Goal: Information Seeking & Learning: Learn about a topic

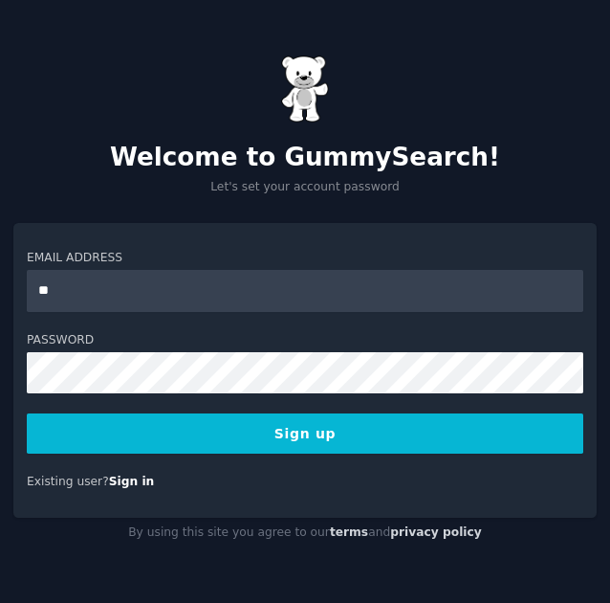
type input "**********"
click at [263, 432] on button "Sign up" at bounding box center [305, 433] width 557 height 40
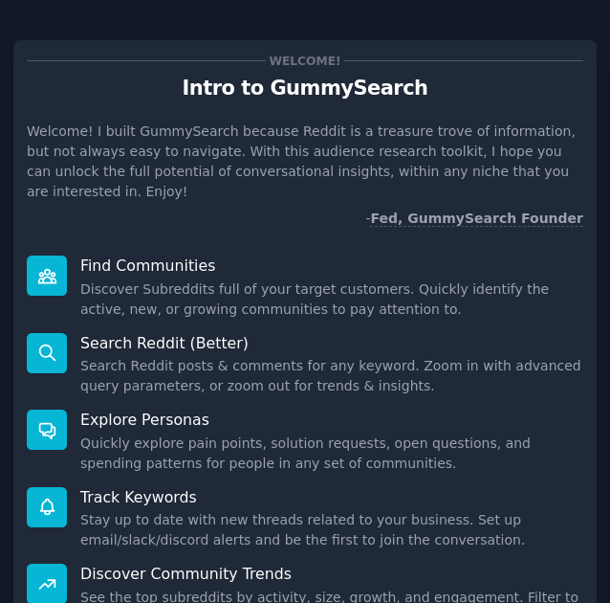
scroll to position [229, 0]
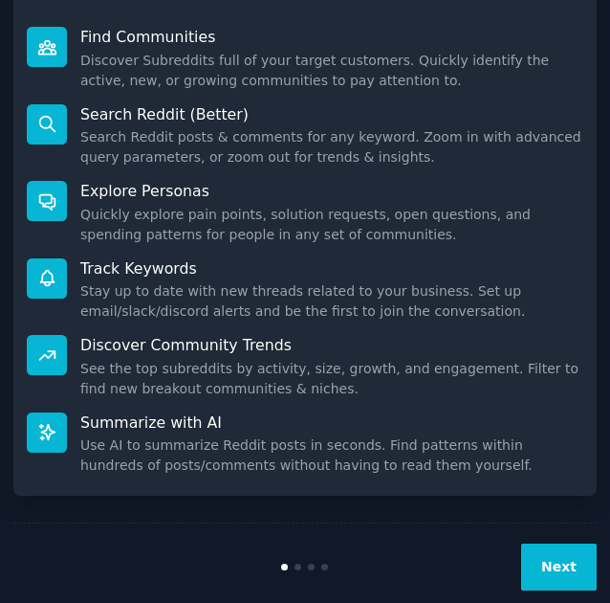
click at [566, 556] on button "Next" at bounding box center [559, 566] width 76 height 47
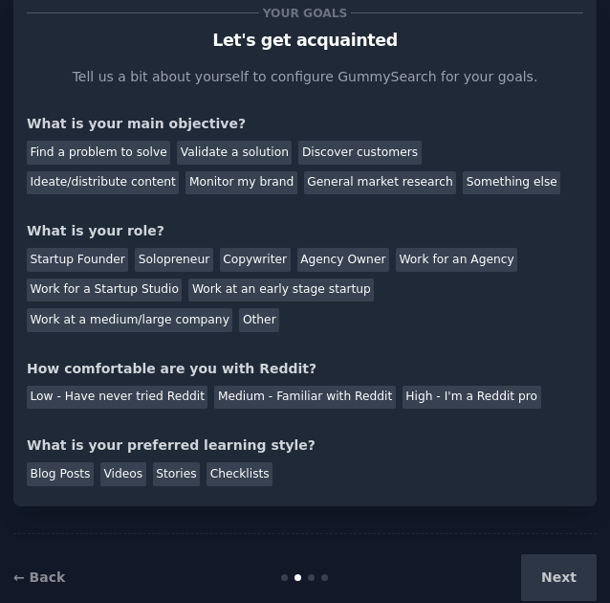
click at [563, 554] on div "Next" at bounding box center [500, 577] width 194 height 47
click at [100, 149] on div "Find a problem to solve" at bounding box center [99, 153] width 144 height 24
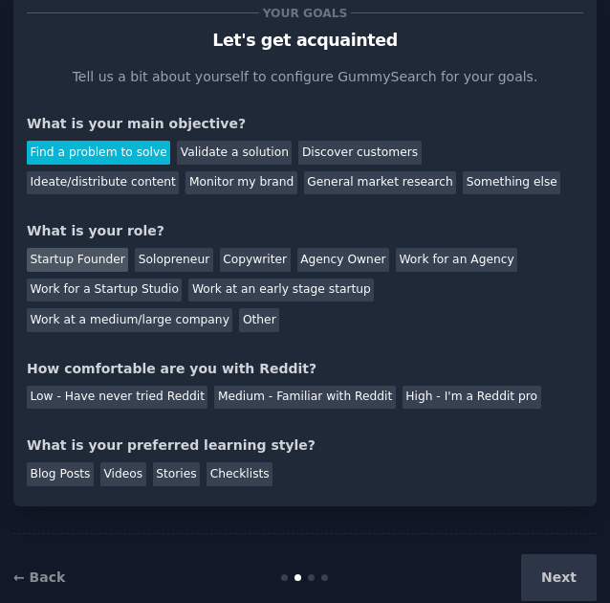
click at [95, 262] on div "Startup Founder" at bounding box center [77, 260] width 101 height 24
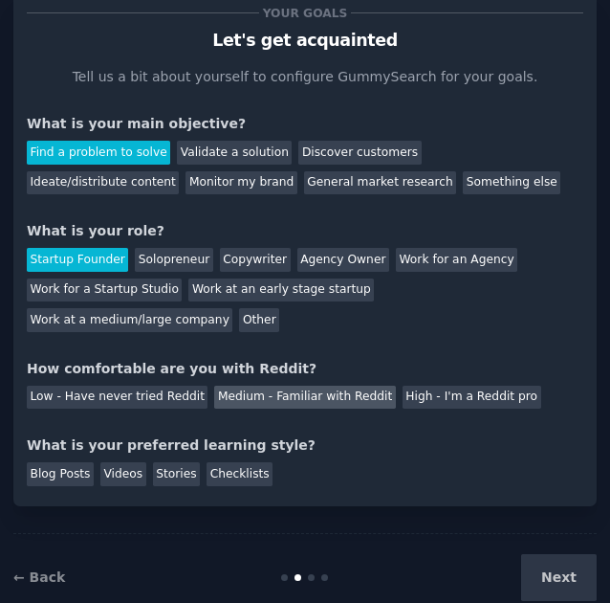
click at [270, 386] on div "Medium - Familiar with Reddit" at bounding box center [304, 398] width 181 height 24
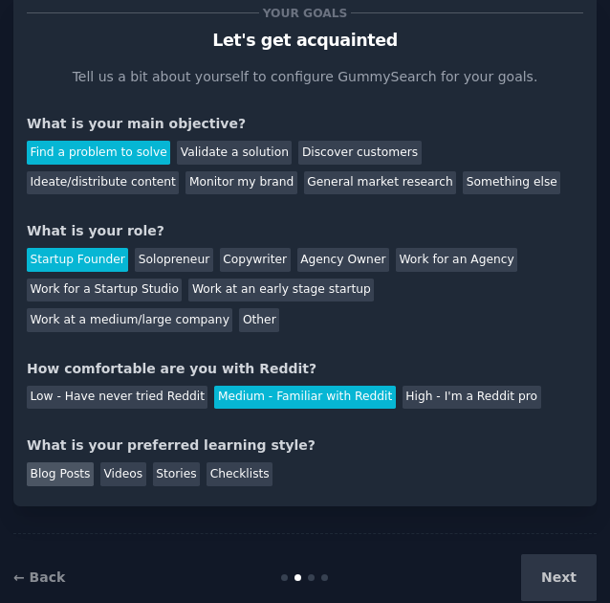
click at [65, 462] on div "Blog Posts" at bounding box center [60, 474] width 67 height 24
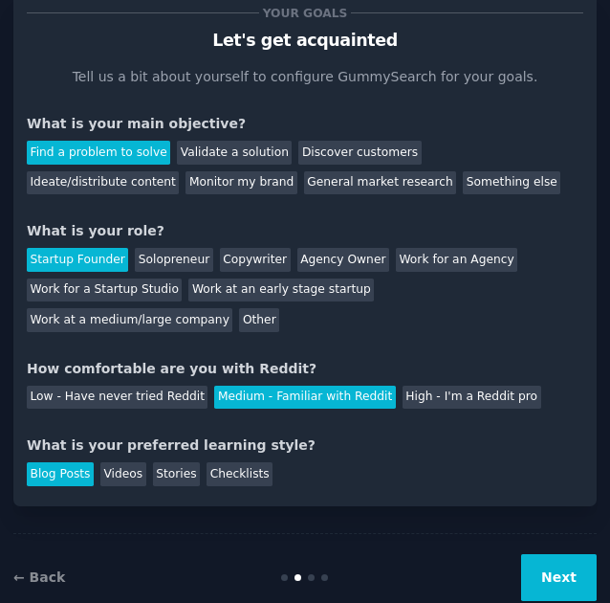
click at [557, 554] on button "Next" at bounding box center [559, 577] width 76 height 47
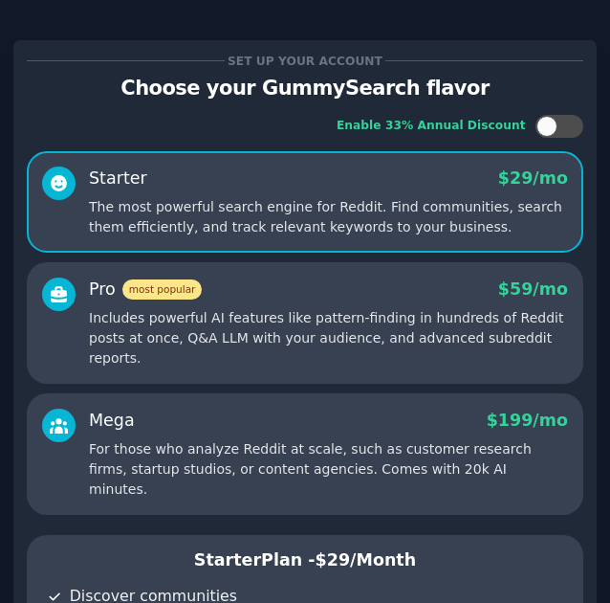
scroll to position [596, 0]
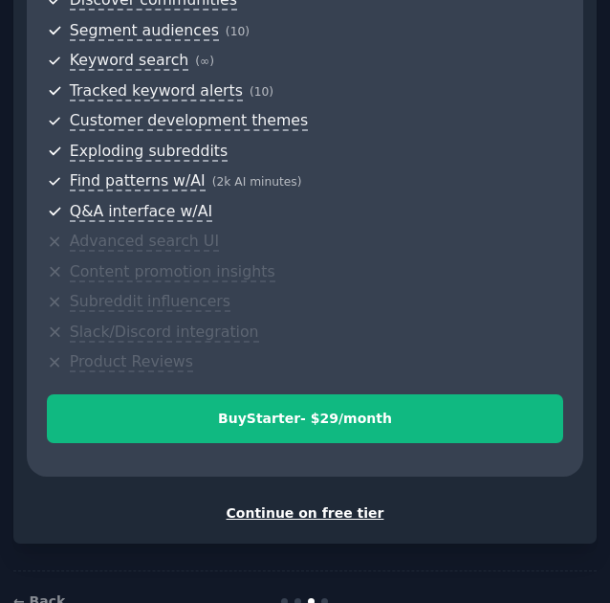
click at [316, 503] on div "Continue on free tier" at bounding box center [305, 513] width 557 height 20
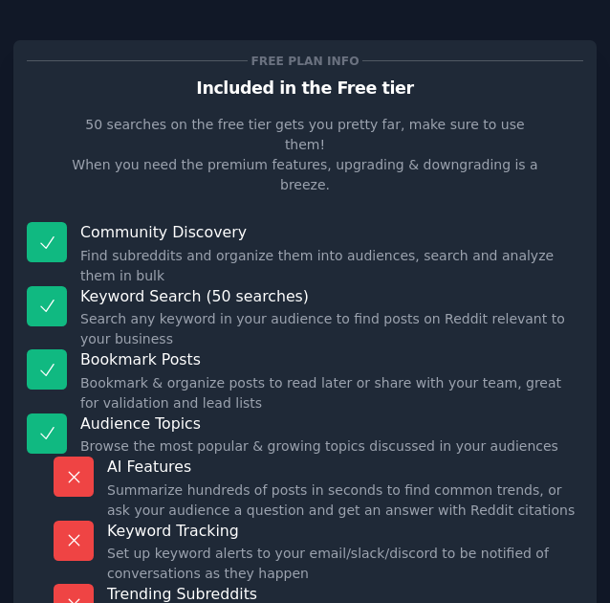
scroll to position [175, 0]
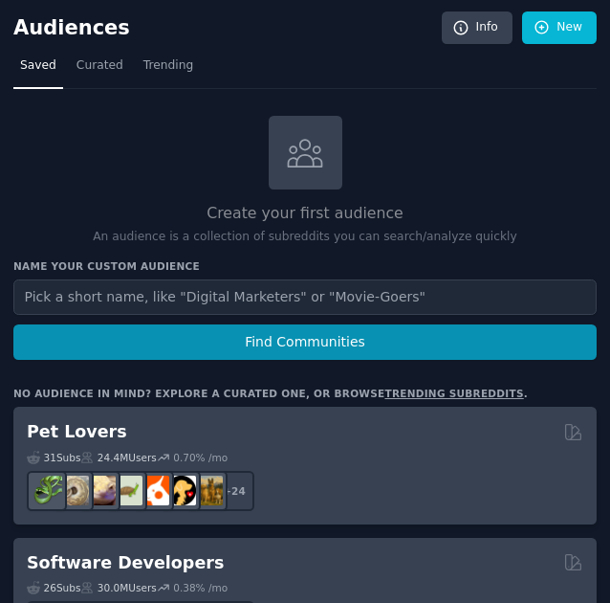
scroll to position [3, 0]
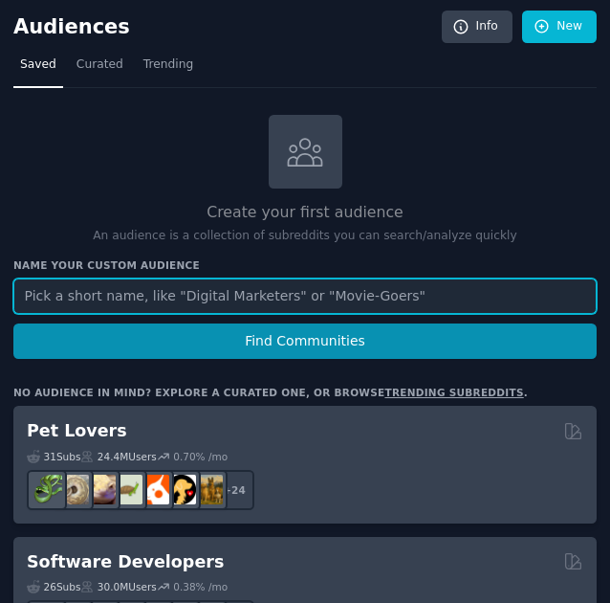
click at [461, 283] on input "text" at bounding box center [305, 295] width 584 height 35
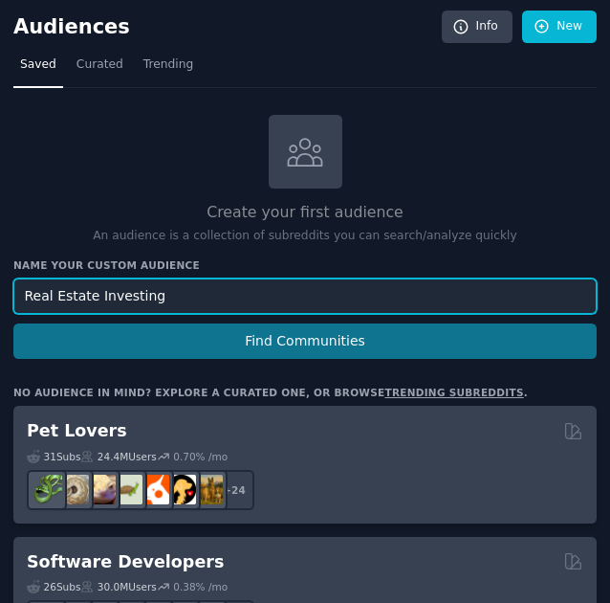
type input "Real Estate Investing"
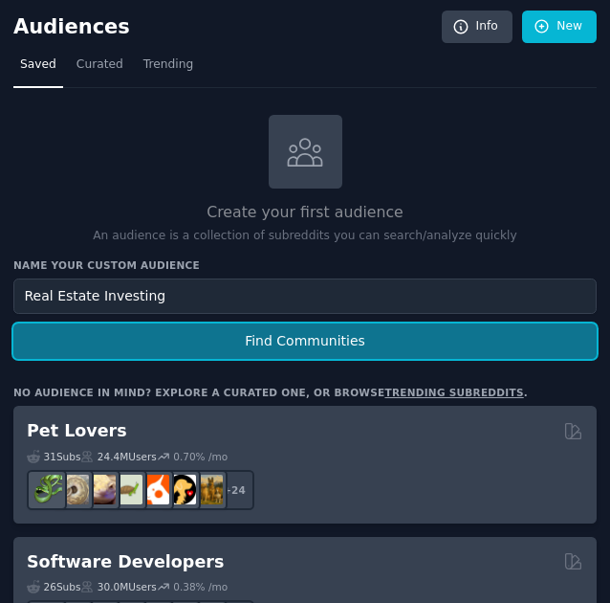
click at [406, 332] on button "Find Communities" at bounding box center [305, 340] width 584 height 35
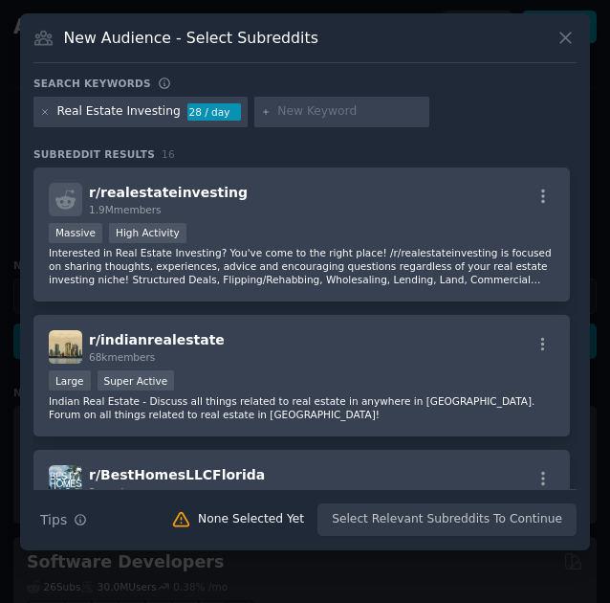
click at [339, 103] on input "text" at bounding box center [349, 111] width 145 height 17
type input "r/estateplanning"
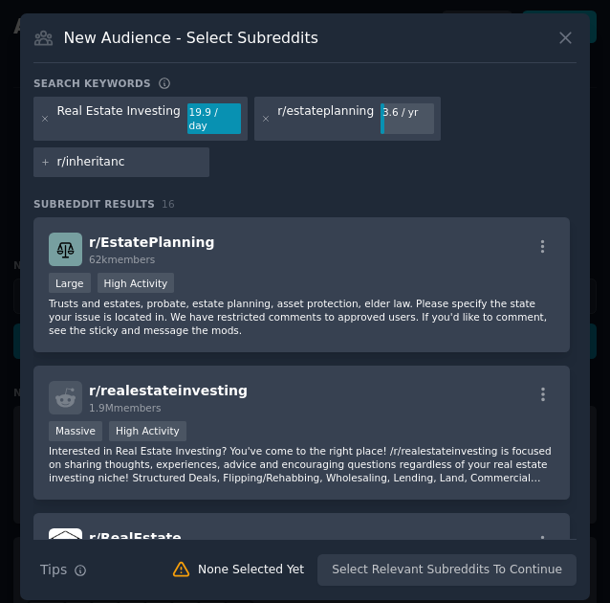
type input "r/inheritance"
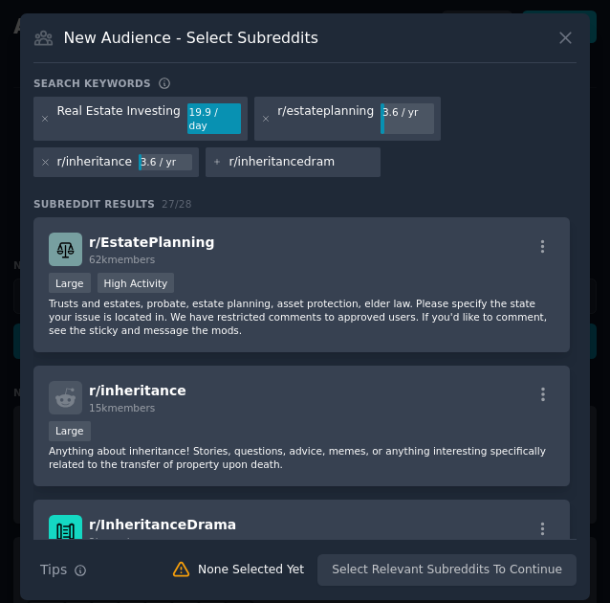
type input "r/inheritancedrama"
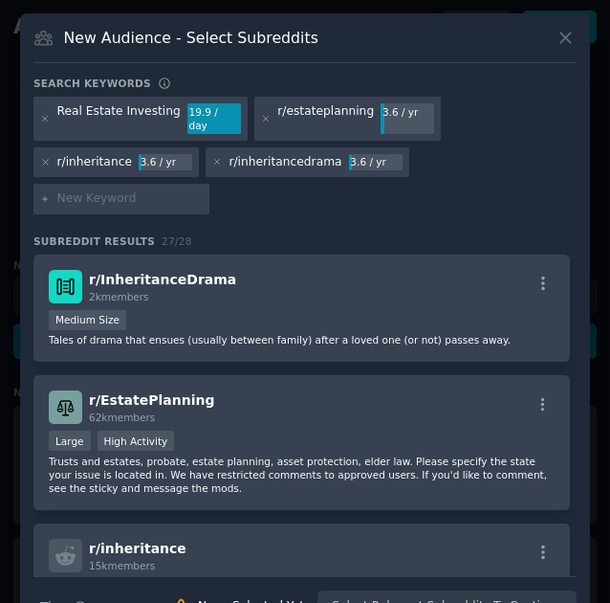
click at [316, 167] on div "Real Estate Investing 19.9 / day r/estateplanning 3.6 / yr r/inheritance 3.6 / …" at bounding box center [304, 159] width 543 height 124
click at [210, 184] on div at bounding box center [121, 199] width 176 height 31
click at [203, 190] on input "text" at bounding box center [129, 198] width 145 height 17
type input "r/realestateinprobate"
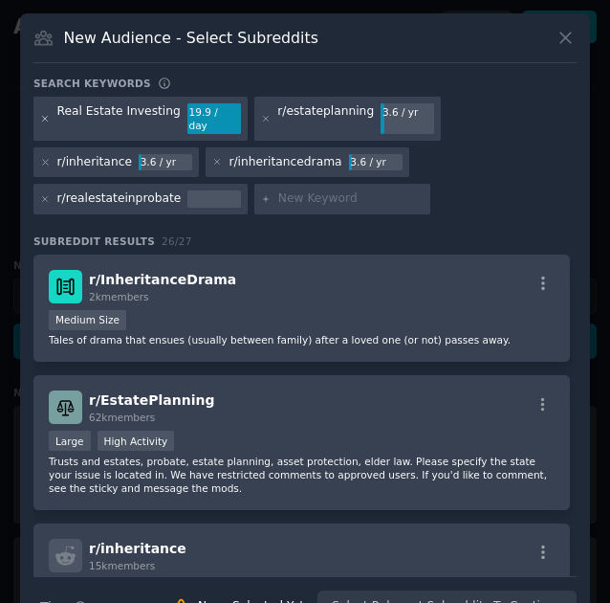
click at [42, 114] on icon at bounding box center [45, 119] width 11 height 11
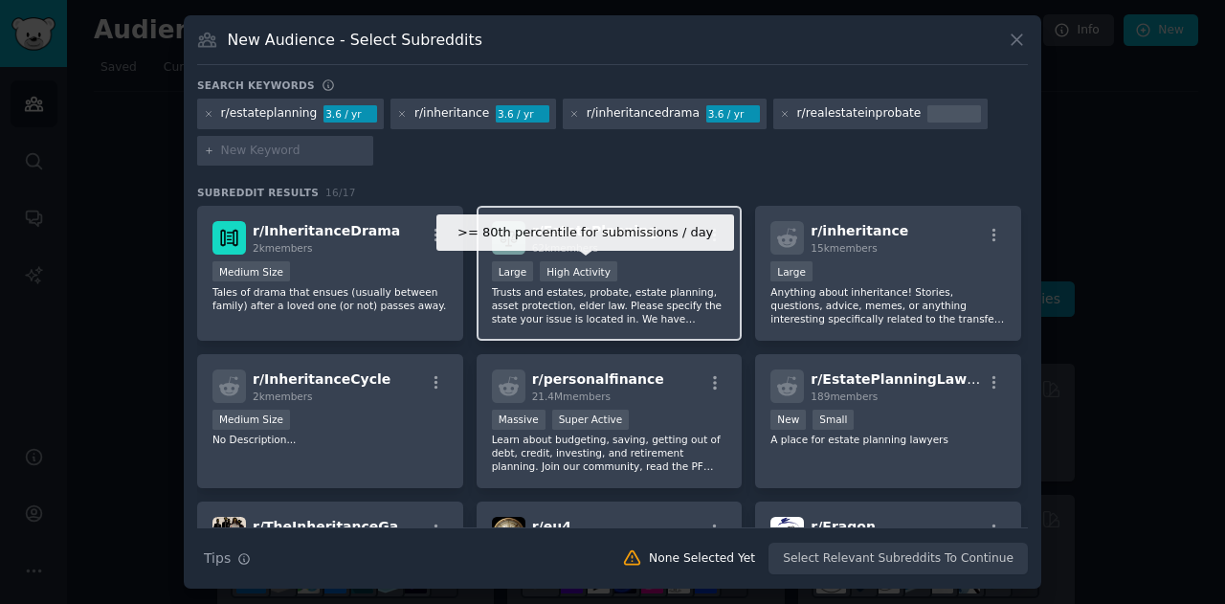
click at [593, 276] on div "High Activity" at bounding box center [578, 271] width 77 height 20
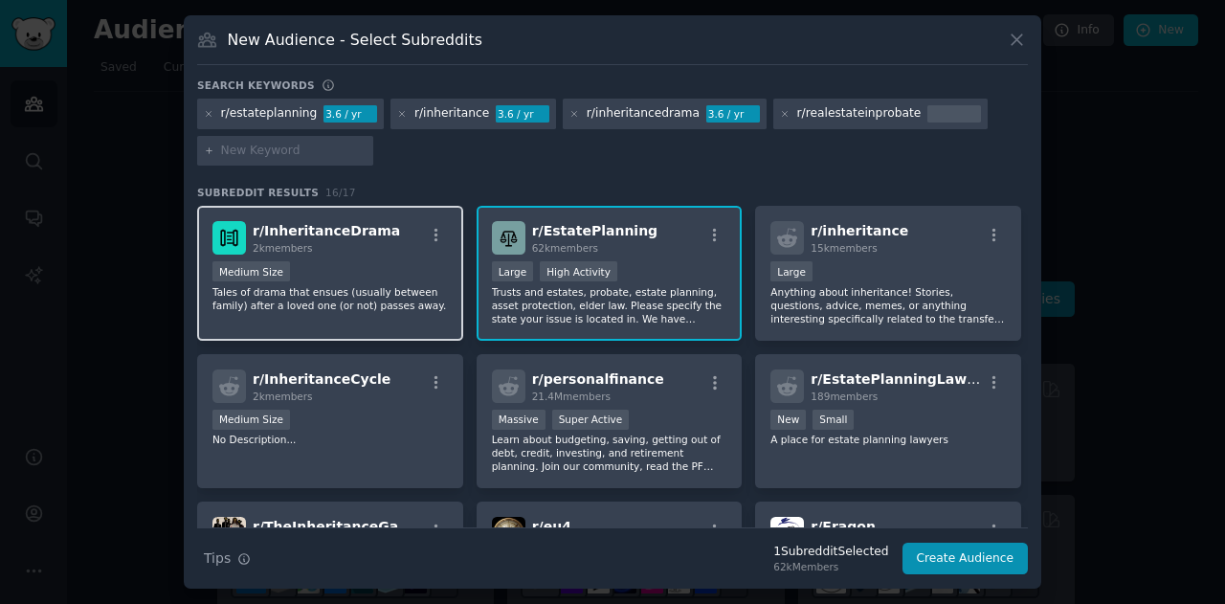
click at [411, 254] on div "r/ InheritanceDrama 2k members" at bounding box center [329, 237] width 235 height 33
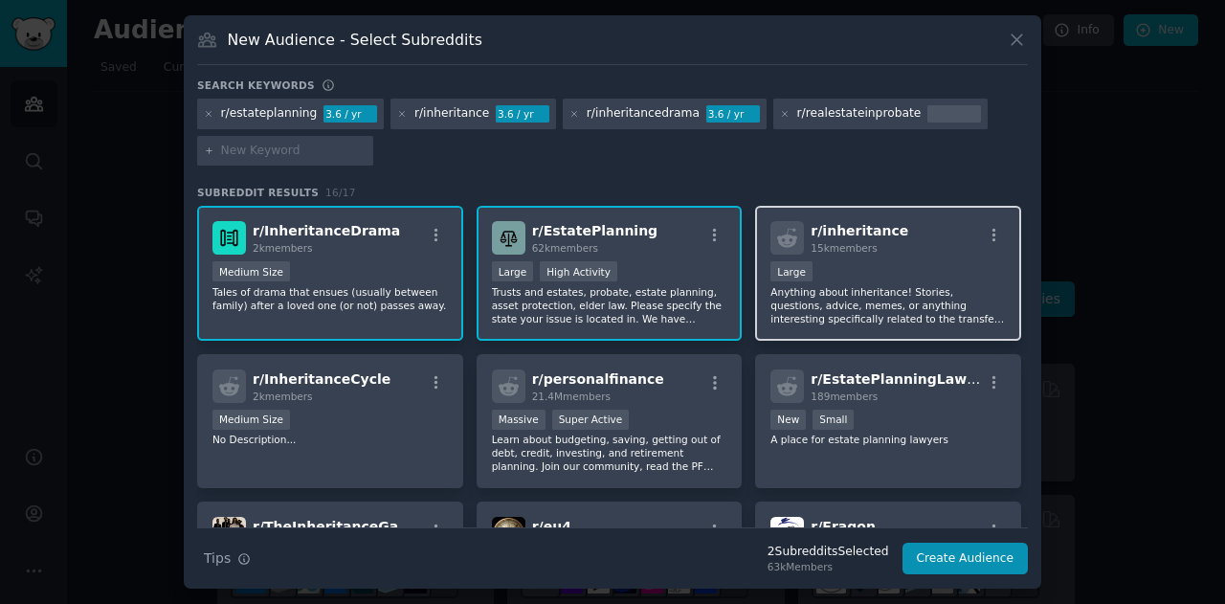
click at [609, 295] on p "Anything about inheritance! Stories, questions, advice, memes, or anything inte…" at bounding box center [887, 305] width 235 height 40
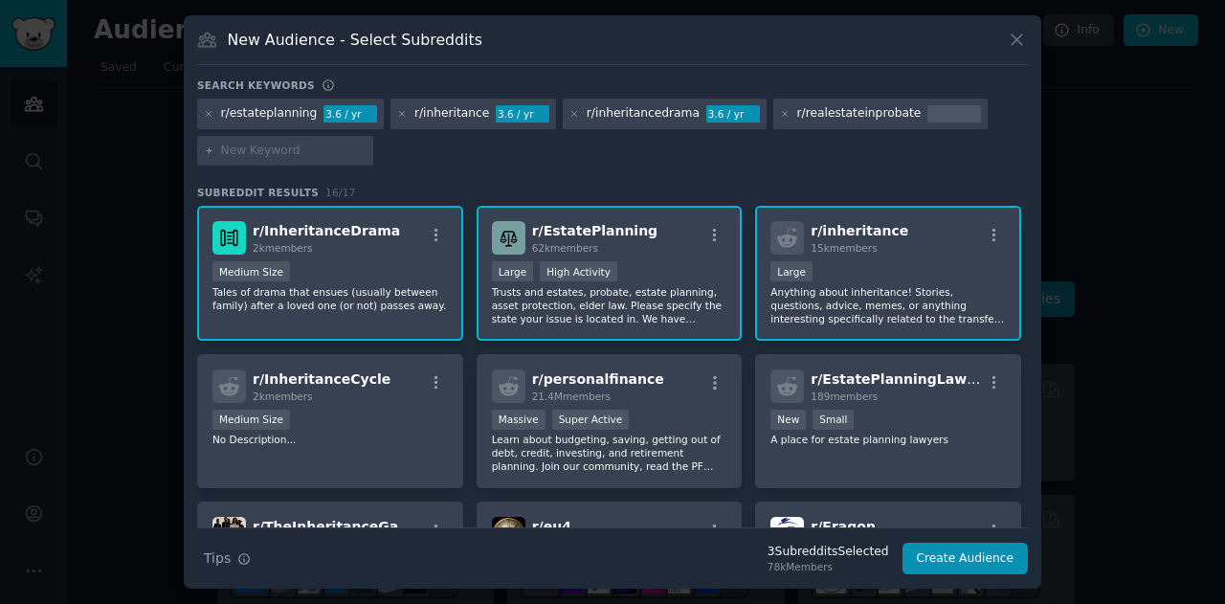
click at [609, 118] on div "r/realestateinprobate" at bounding box center [859, 113] width 124 height 17
click at [609, 114] on icon at bounding box center [785, 114] width 11 height 11
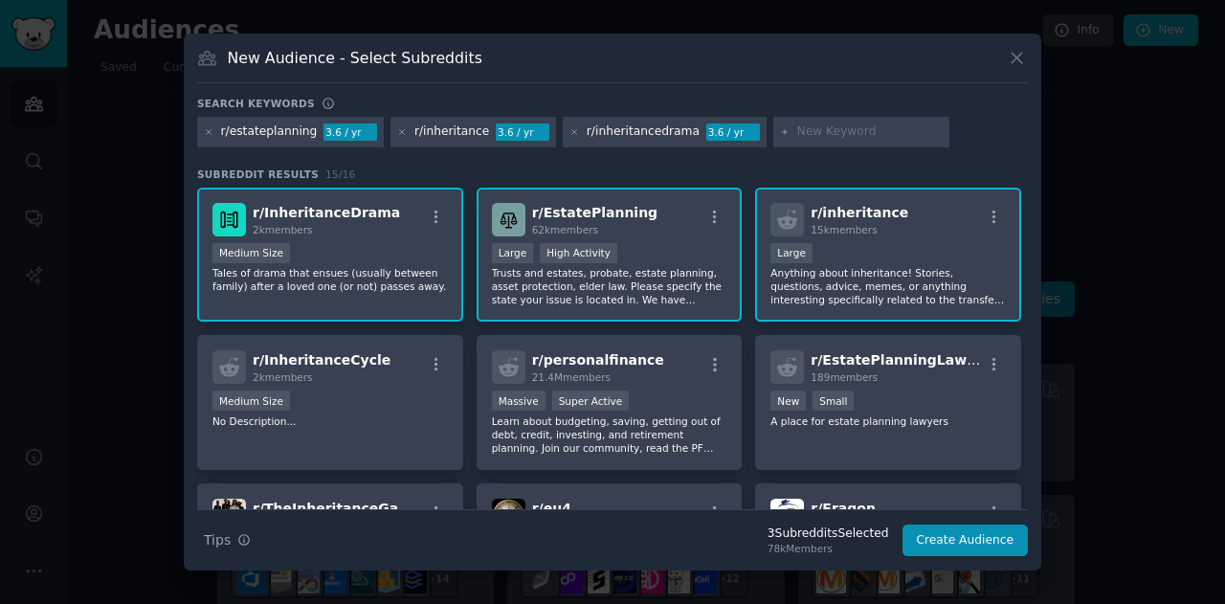
click at [609, 136] on input "text" at bounding box center [869, 131] width 145 height 17
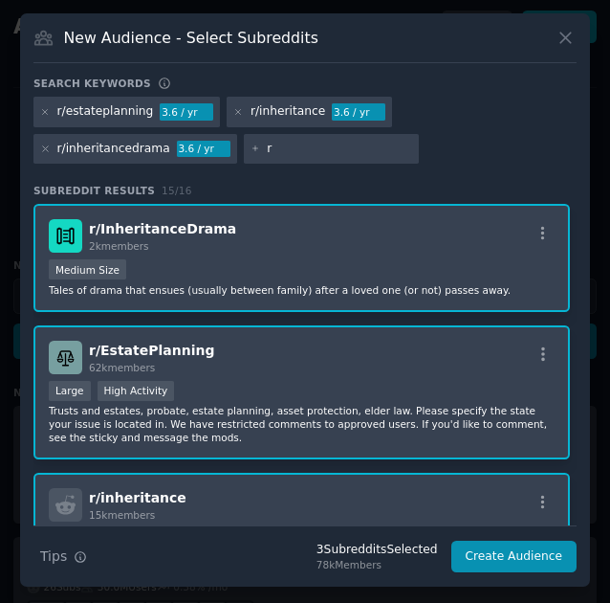
click at [318, 144] on input "r" at bounding box center [339, 149] width 145 height 17
type input "r/realestateinprobate"
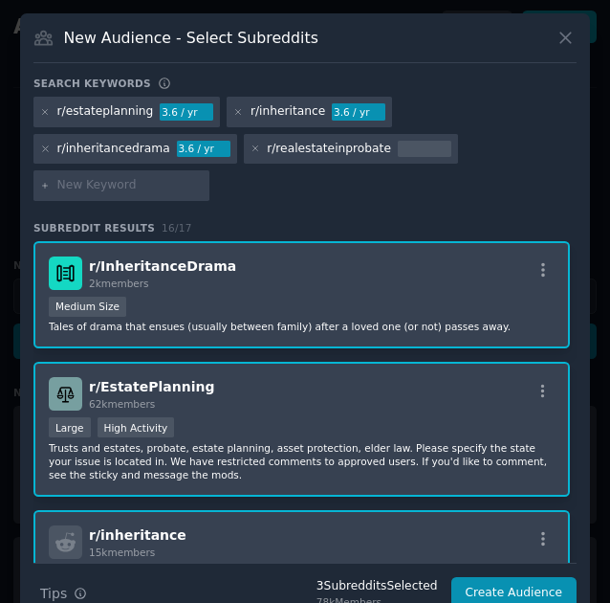
click at [408, 146] on div at bounding box center [425, 149] width 54 height 17
click at [251, 147] on icon at bounding box center [256, 149] width 11 height 11
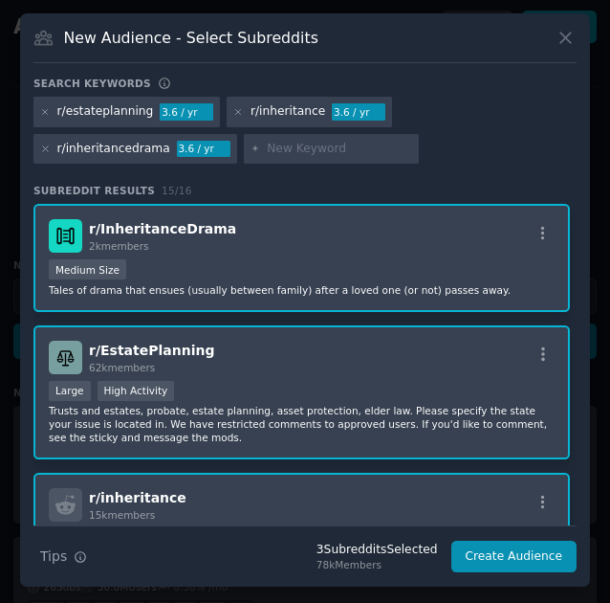
click at [315, 143] on input "text" at bounding box center [339, 149] width 145 height 17
type input "r/realestateprobate"
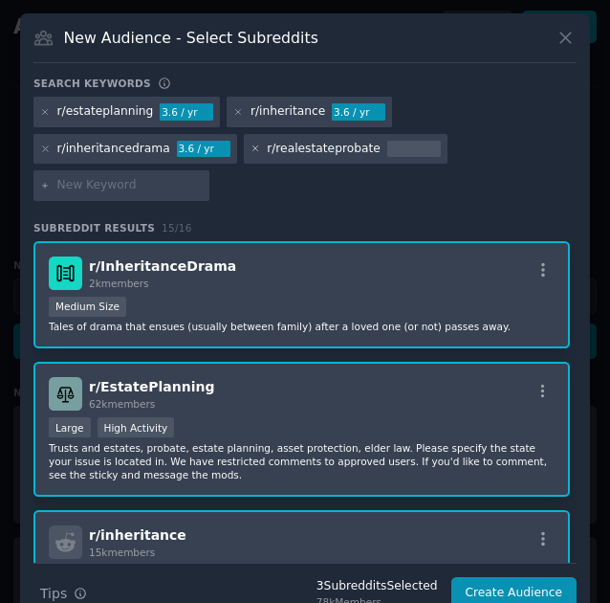
click at [251, 149] on icon at bounding box center [256, 149] width 11 height 11
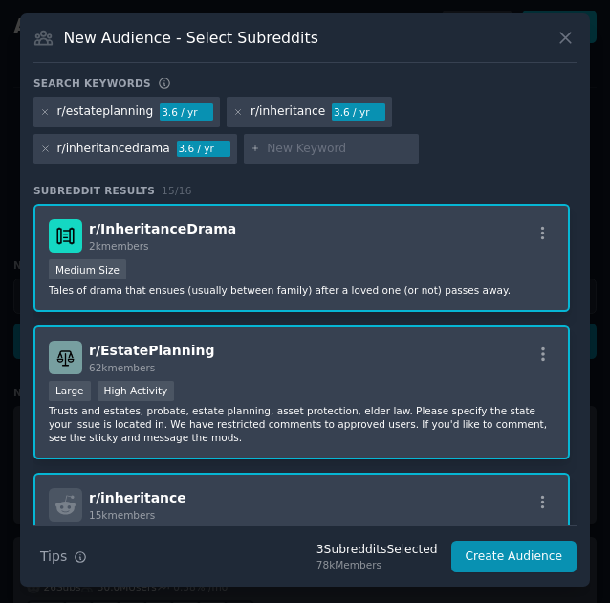
click at [271, 144] on input "text" at bounding box center [339, 149] width 145 height 17
type input "r/probate"
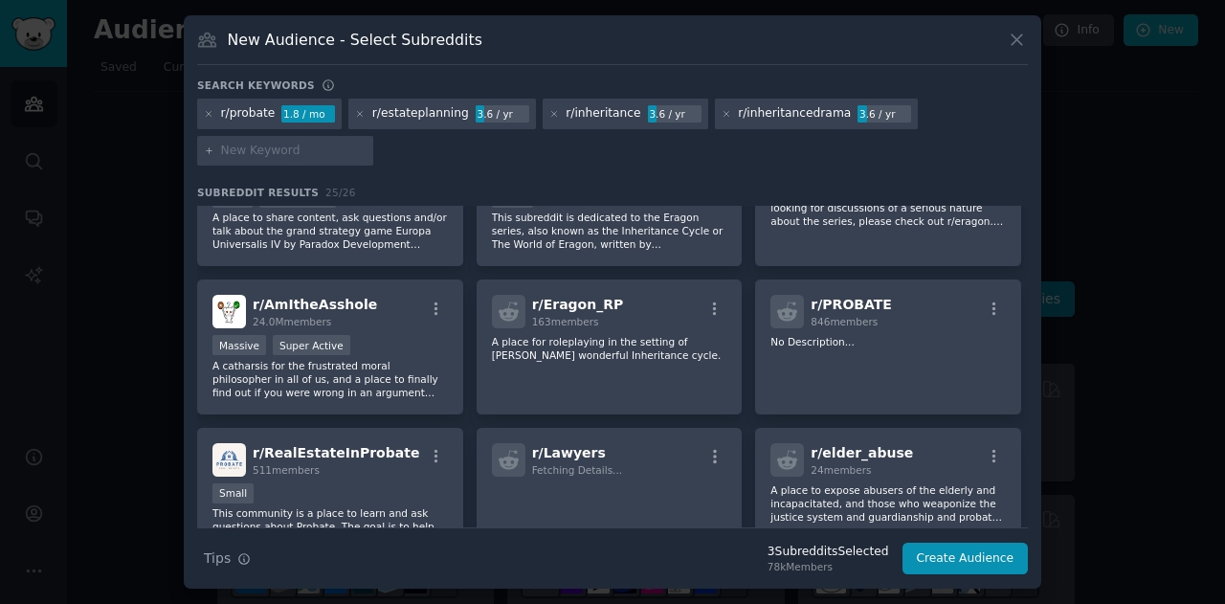
scroll to position [613, 0]
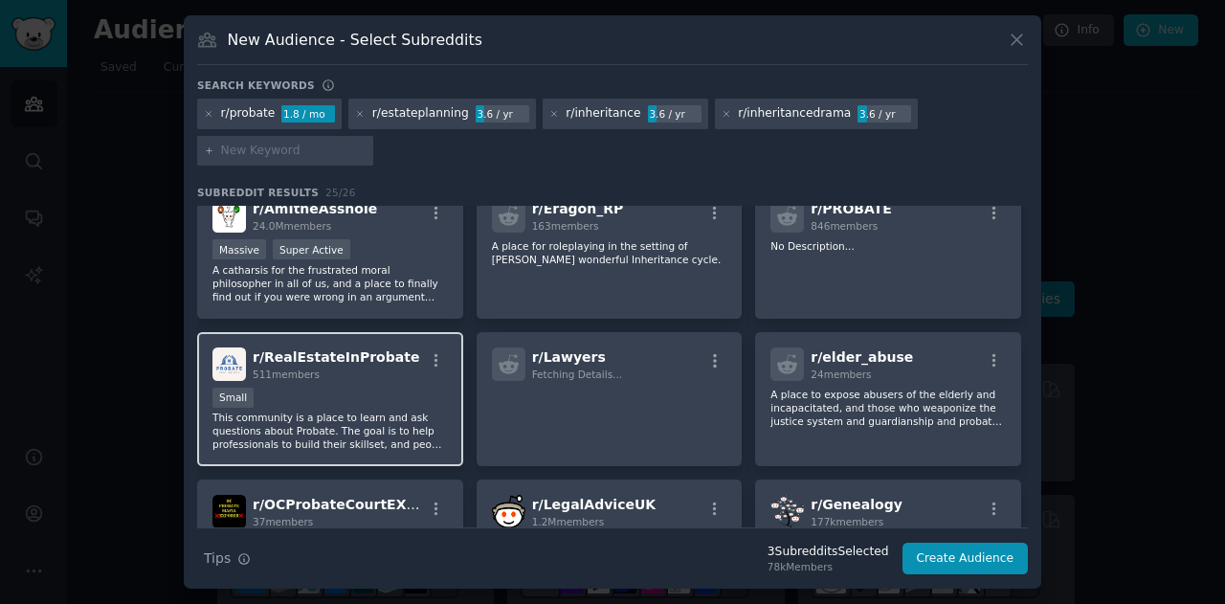
click at [362, 376] on div "511 members" at bounding box center [336, 373] width 166 height 13
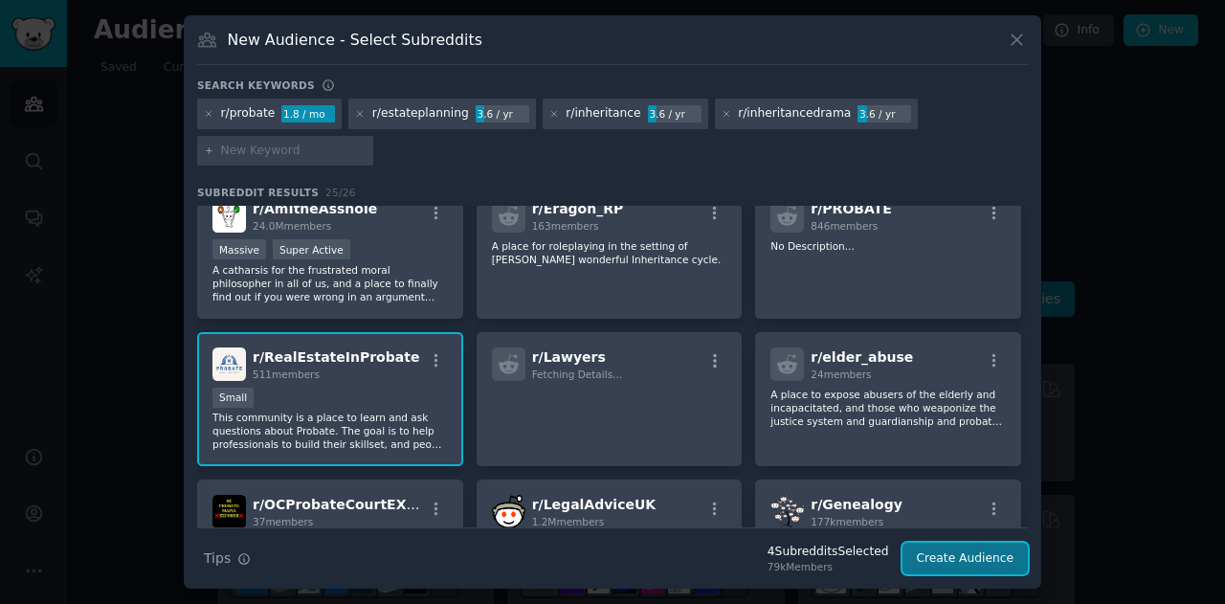
click at [609, 561] on button "Create Audience" at bounding box center [965, 558] width 126 height 33
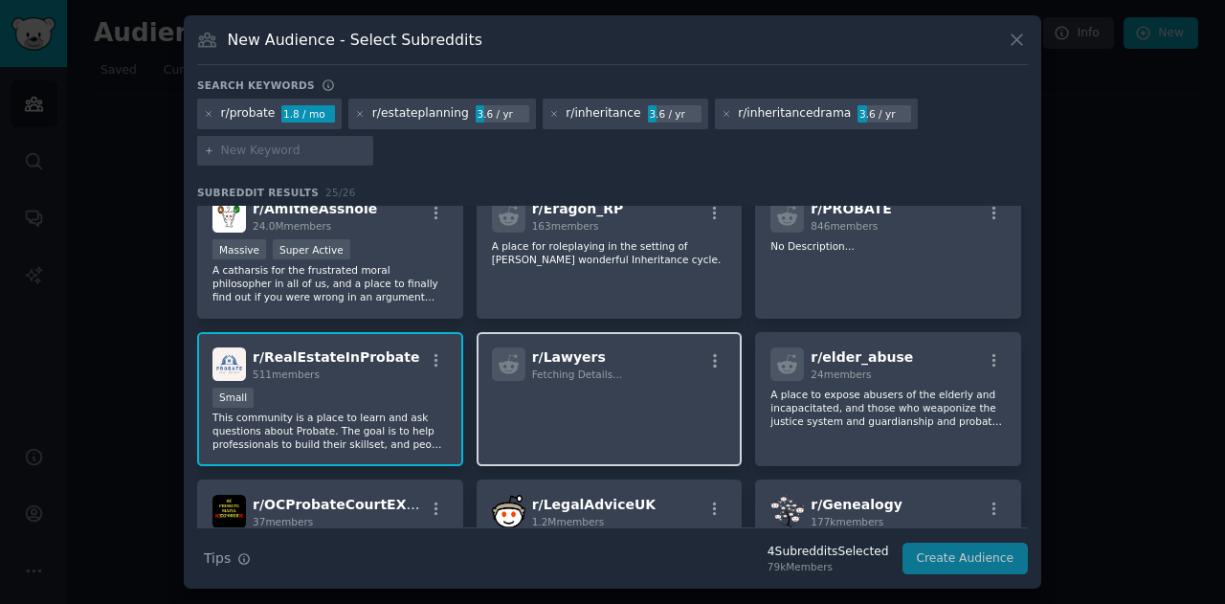
scroll to position [0, 0]
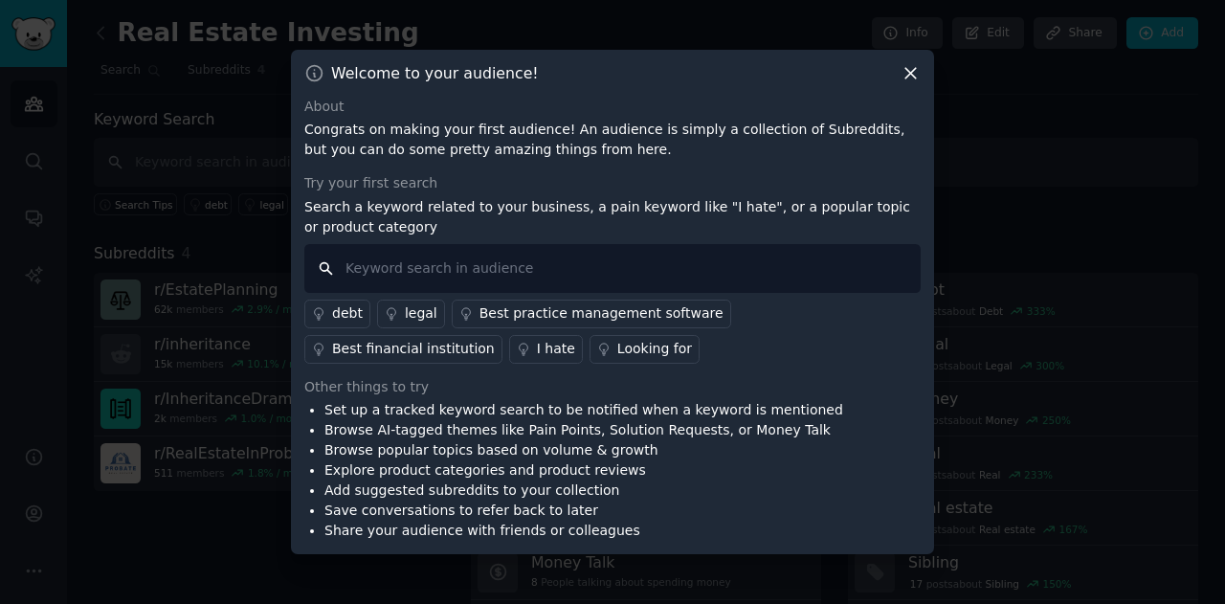
click at [538, 275] on input "text" at bounding box center [612, 268] width 616 height 49
type input "[US_STATE]"
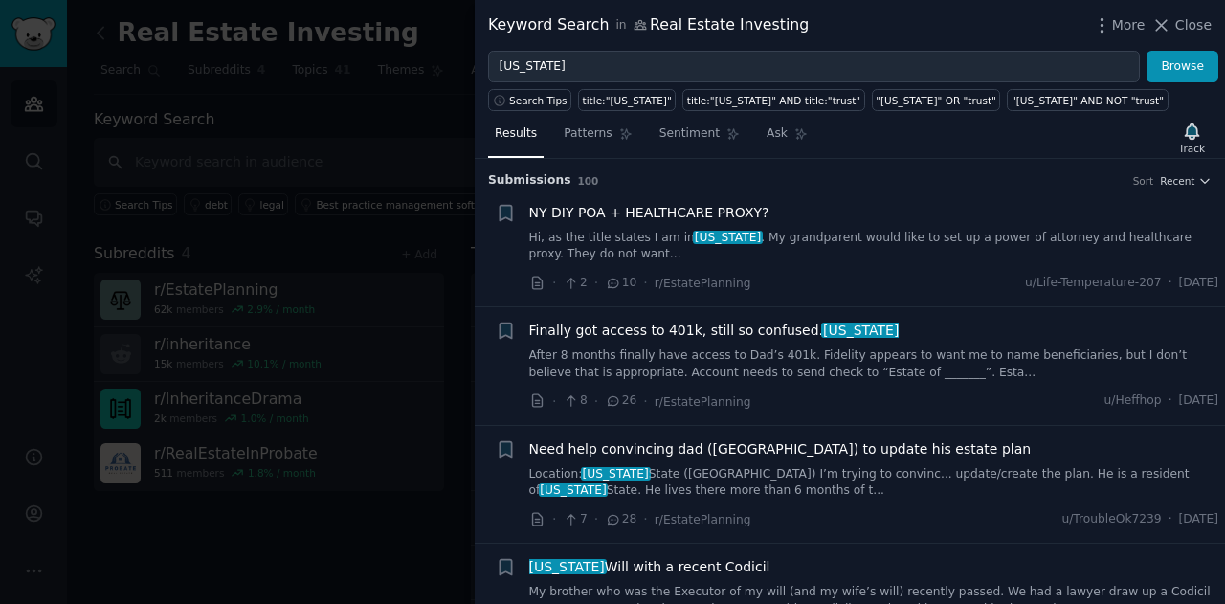
click at [609, 242] on link "Hi, as the title states I am in [US_STATE] . My grandparent would like to set u…" at bounding box center [874, 246] width 690 height 33
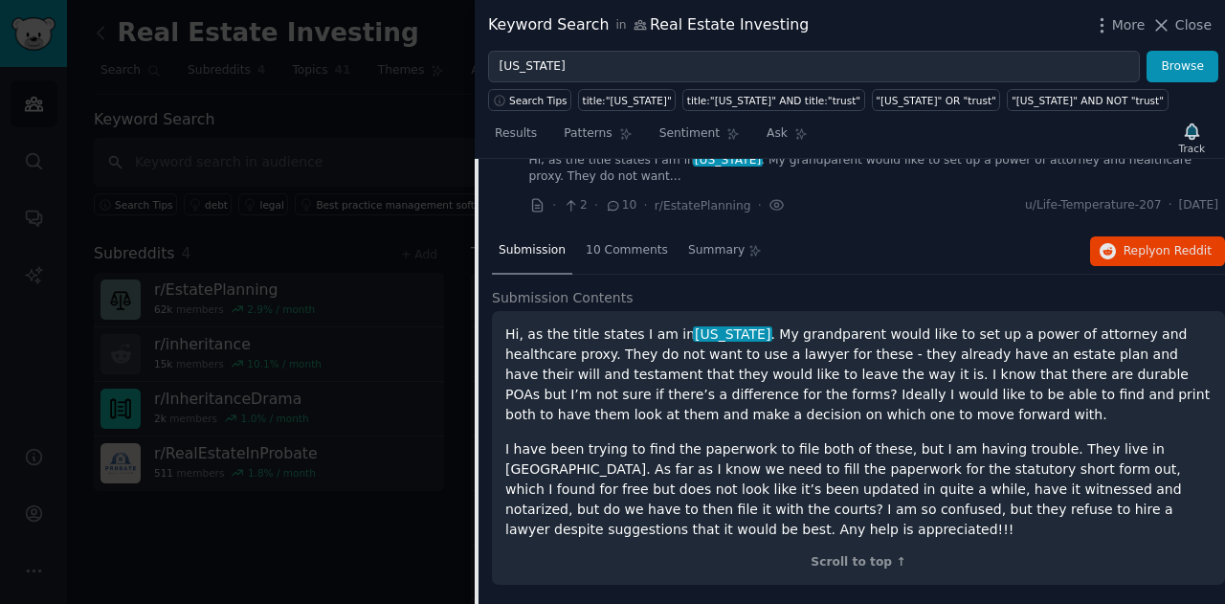
scroll to position [77, 0]
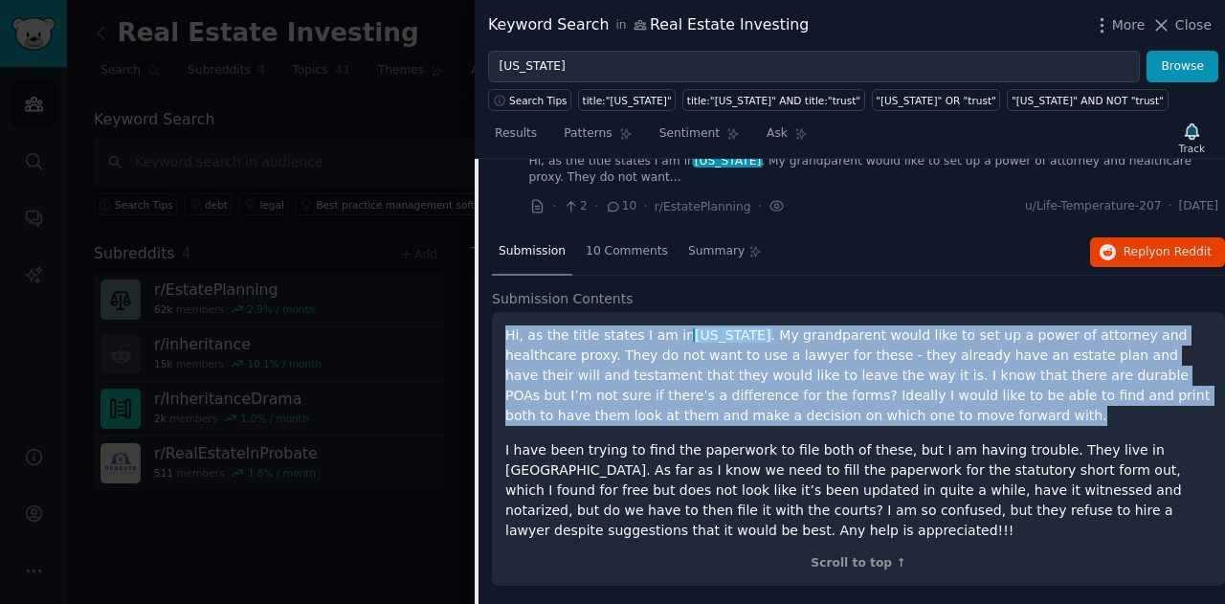
drag, startPoint x: 500, startPoint y: 330, endPoint x: 997, endPoint y: 422, distance: 505.0
click at [609, 422] on div "Hi, as the title states I am in [US_STATE] . My grandparent would like to set u…" at bounding box center [858, 449] width 733 height 274
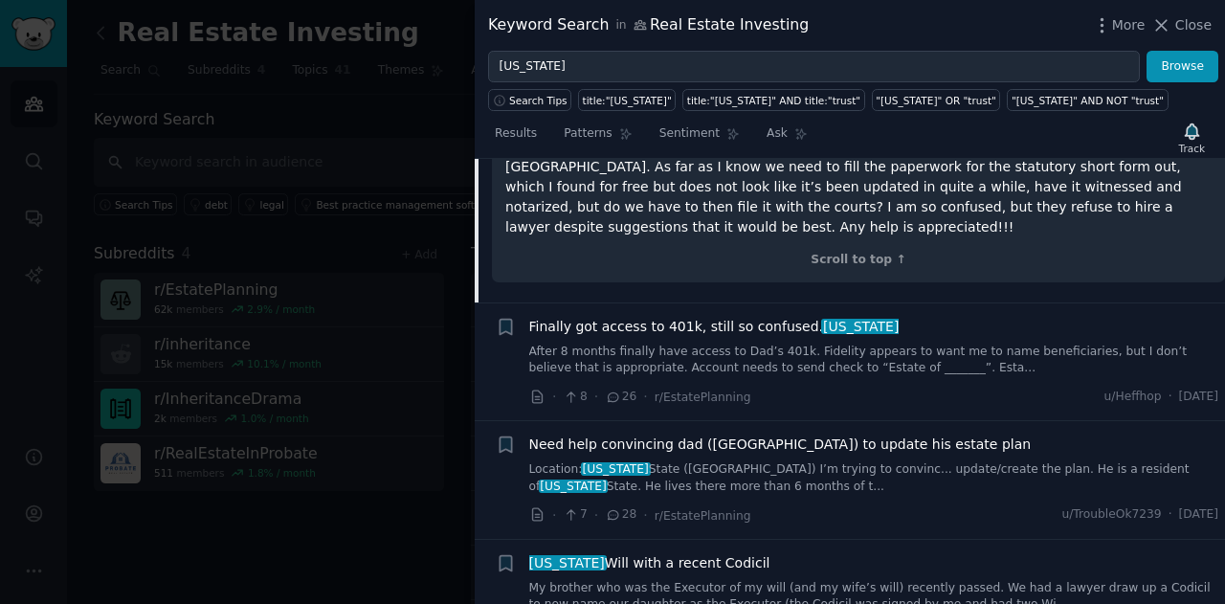
scroll to position [390, 0]
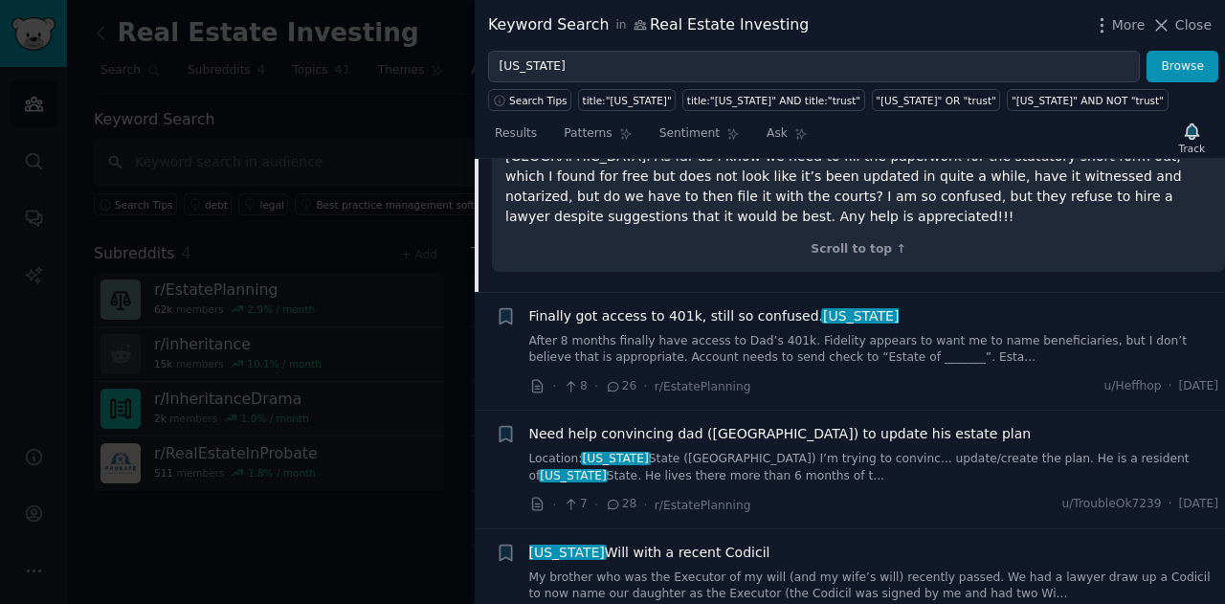
click at [609, 333] on link "After 8 months finally have access to Dad’s 401k. Fidelity appears to want me t…" at bounding box center [874, 349] width 690 height 33
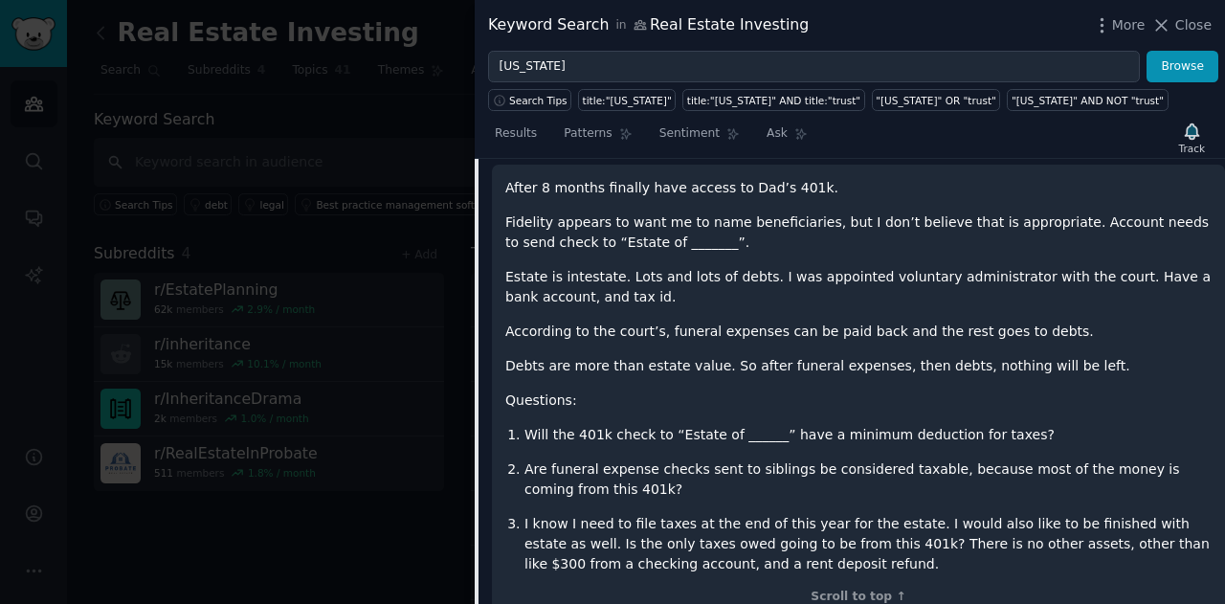
scroll to position [344, 0]
click at [499, 182] on div "After 8 months finally have access to Dad’s 401k. Fidelity appears to want me t…" at bounding box center [858, 390] width 733 height 454
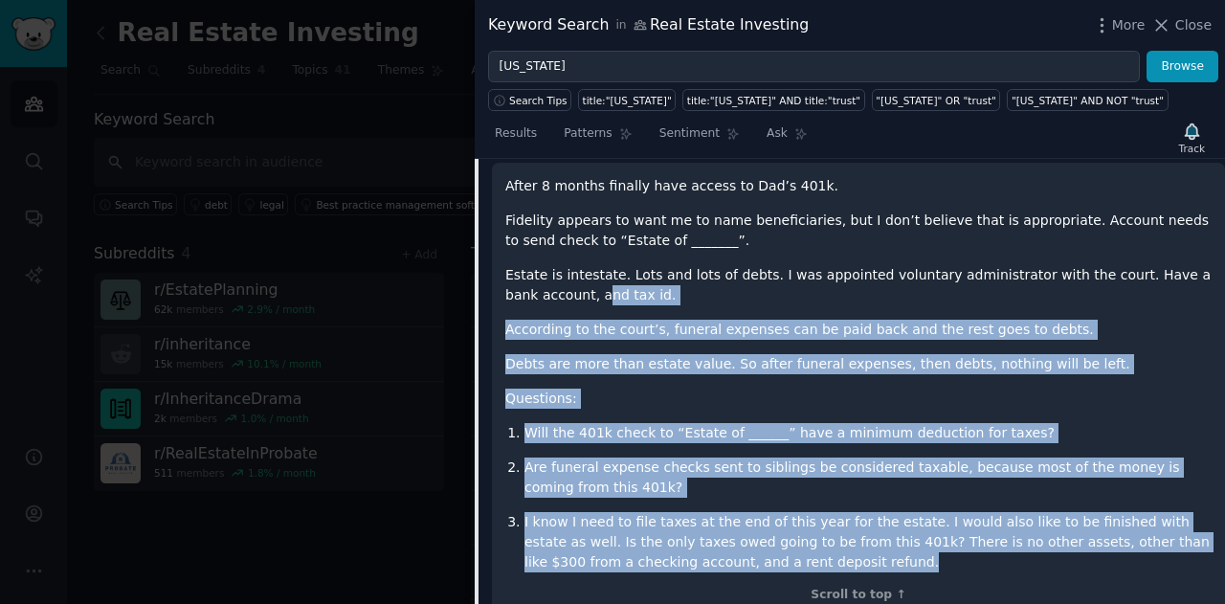
drag, startPoint x: 741, startPoint y: 557, endPoint x: 514, endPoint y: 299, distance: 343.0
click at [514, 299] on div "After 8 months finally have access to Dad’s 401k. Fidelity appears to want me t…" at bounding box center [858, 374] width 706 height 396
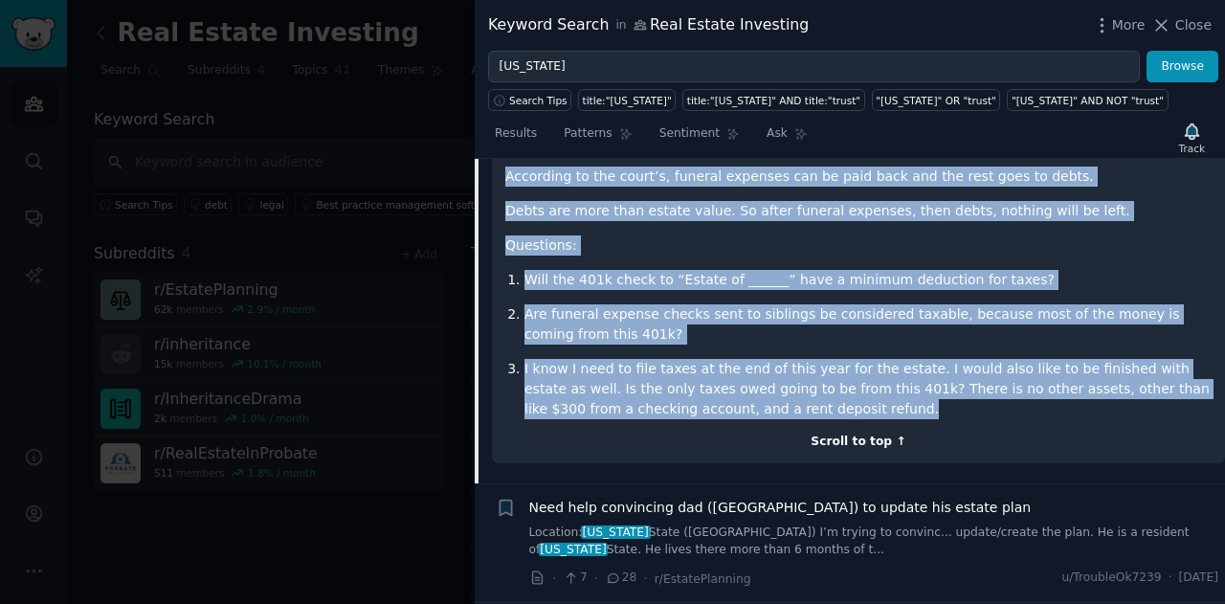
scroll to position [499, 0]
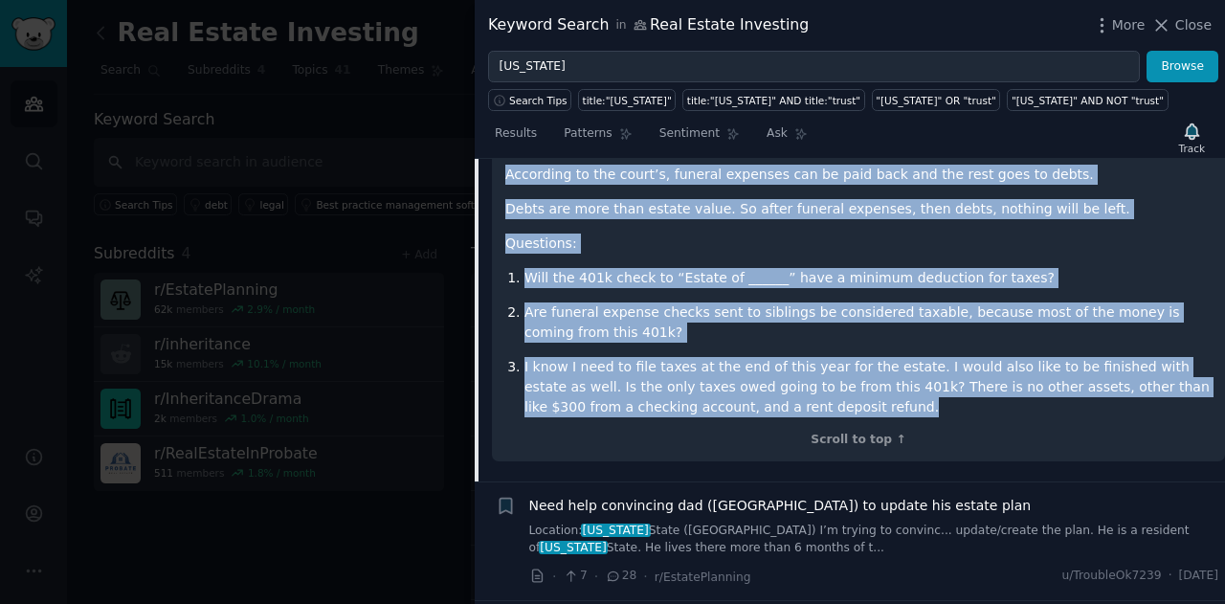
click at [609, 312] on p "Are funeral expense checks sent to siblings be considered taxable, because most…" at bounding box center [867, 322] width 687 height 40
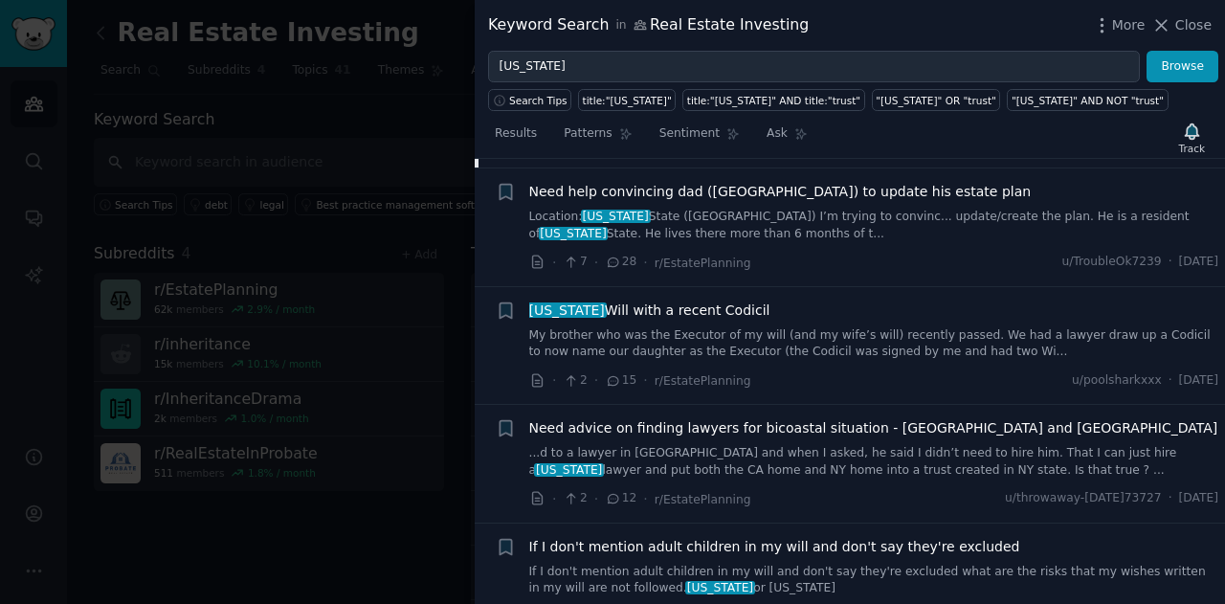
scroll to position [815, 0]
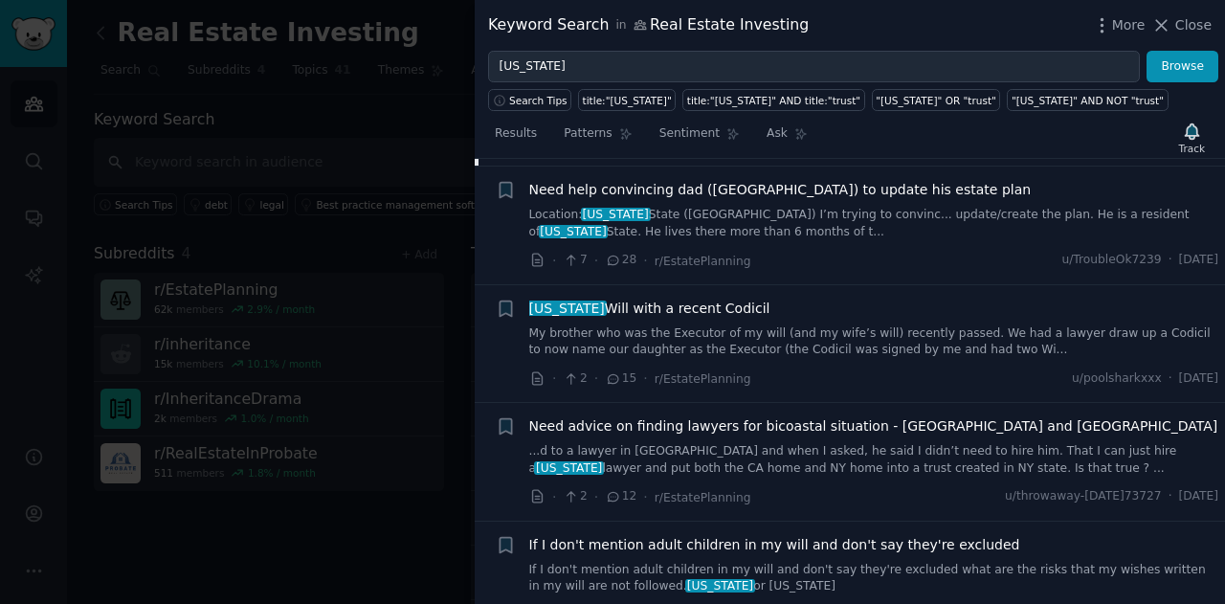
click at [609, 231] on link "Location: [US_STATE][GEOGRAPHIC_DATA] ([GEOGRAPHIC_DATA]) I’m trying to convinc…" at bounding box center [874, 223] width 690 height 33
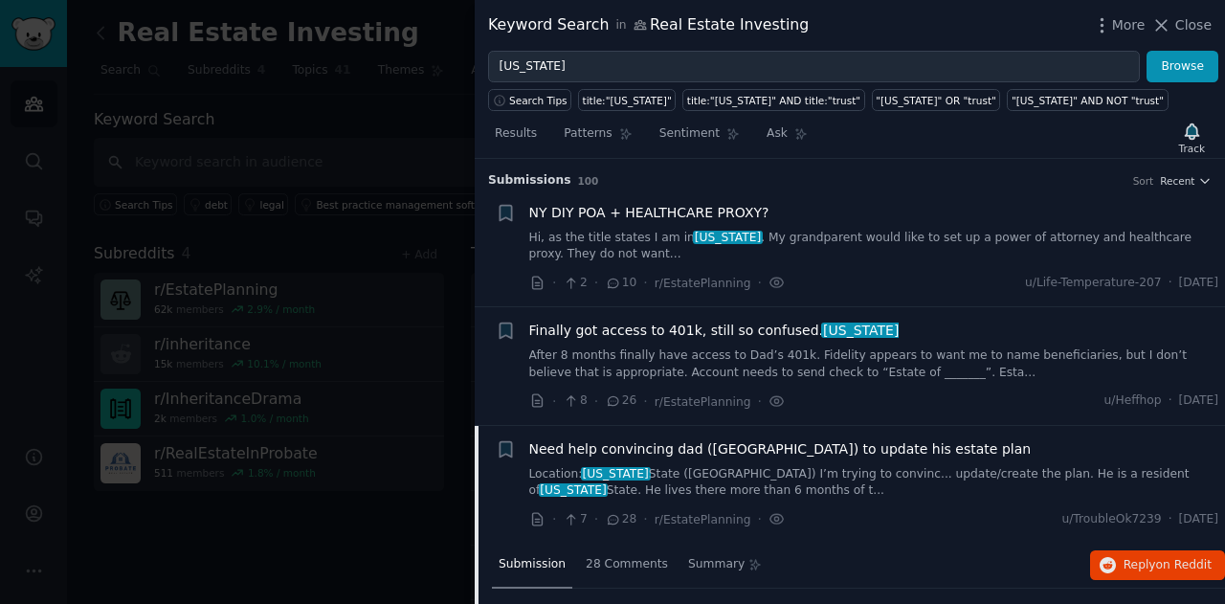
click at [609, 22] on div "Keyword Search in Real Estate Investing" at bounding box center [648, 25] width 321 height 24
click at [609, 28] on div "Keyword Search in Real Estate Investing" at bounding box center [648, 25] width 321 height 24
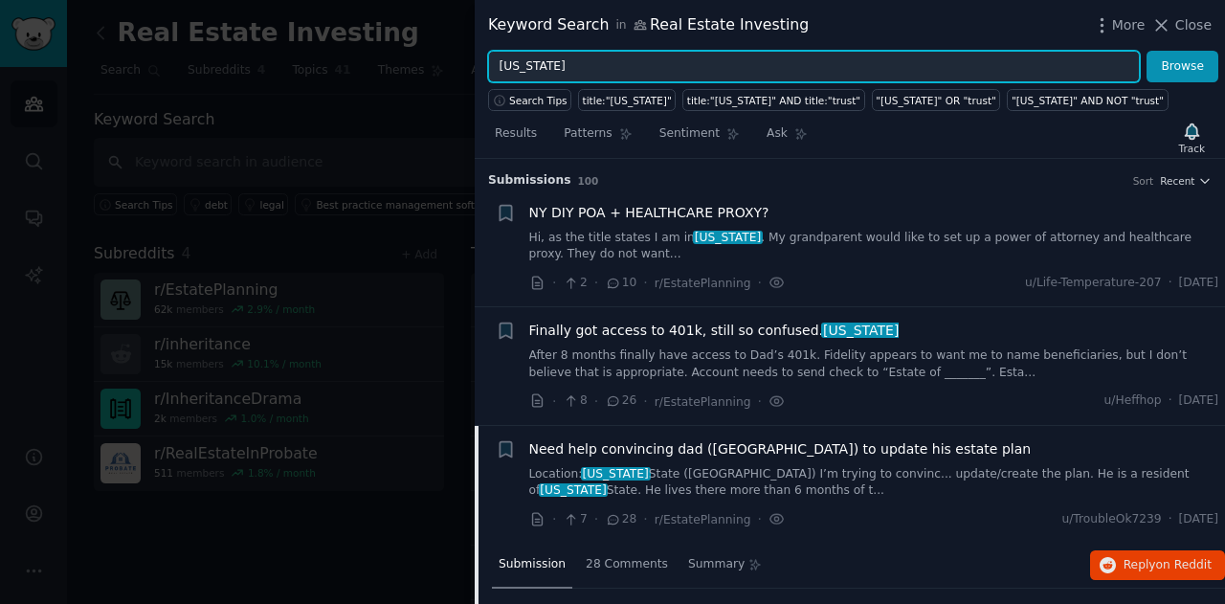
click at [609, 62] on input "[US_STATE]" at bounding box center [814, 67] width 652 height 33
click at [609, 51] on button "Browse" at bounding box center [1182, 67] width 72 height 33
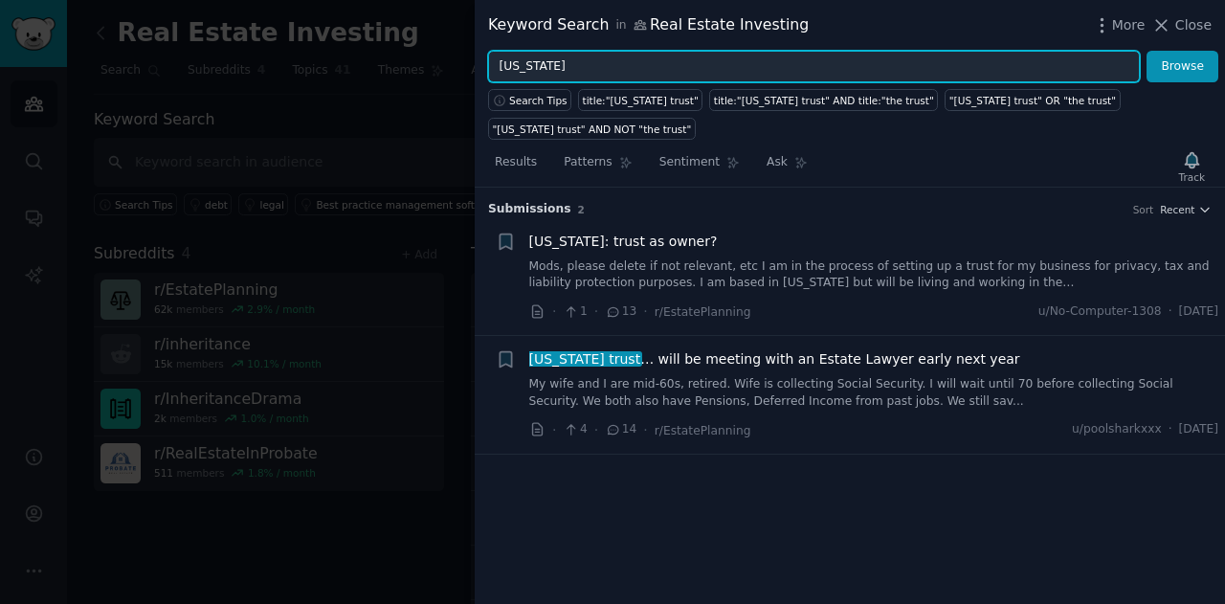
type input "[US_STATE]"
click at [609, 51] on button "Browse" at bounding box center [1182, 67] width 72 height 33
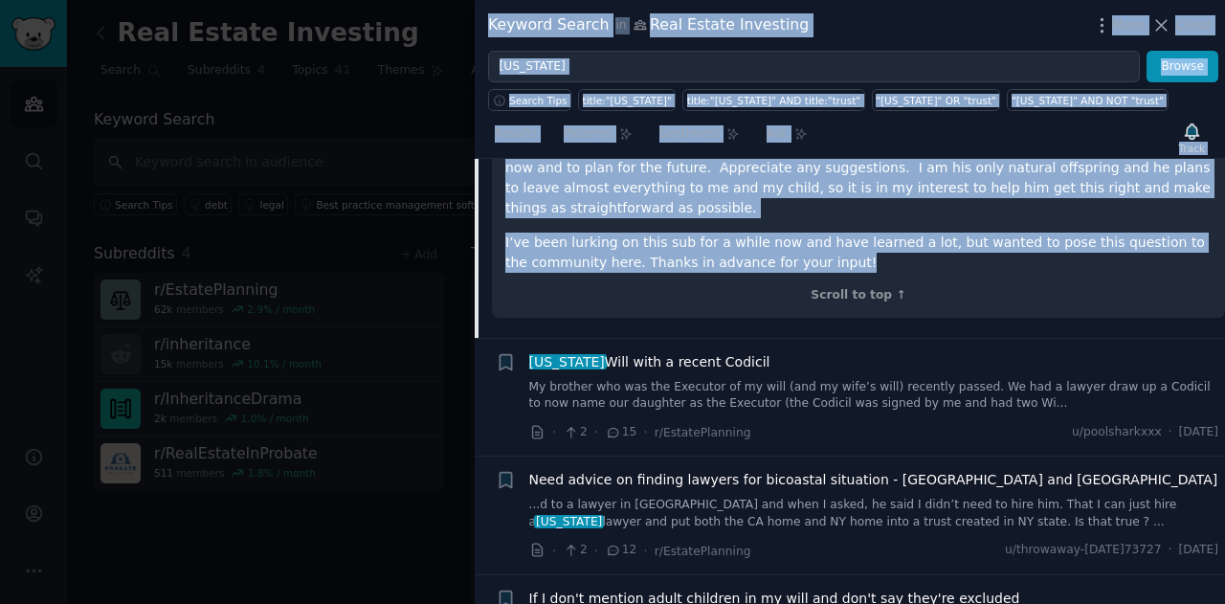
scroll to position [1090, 0]
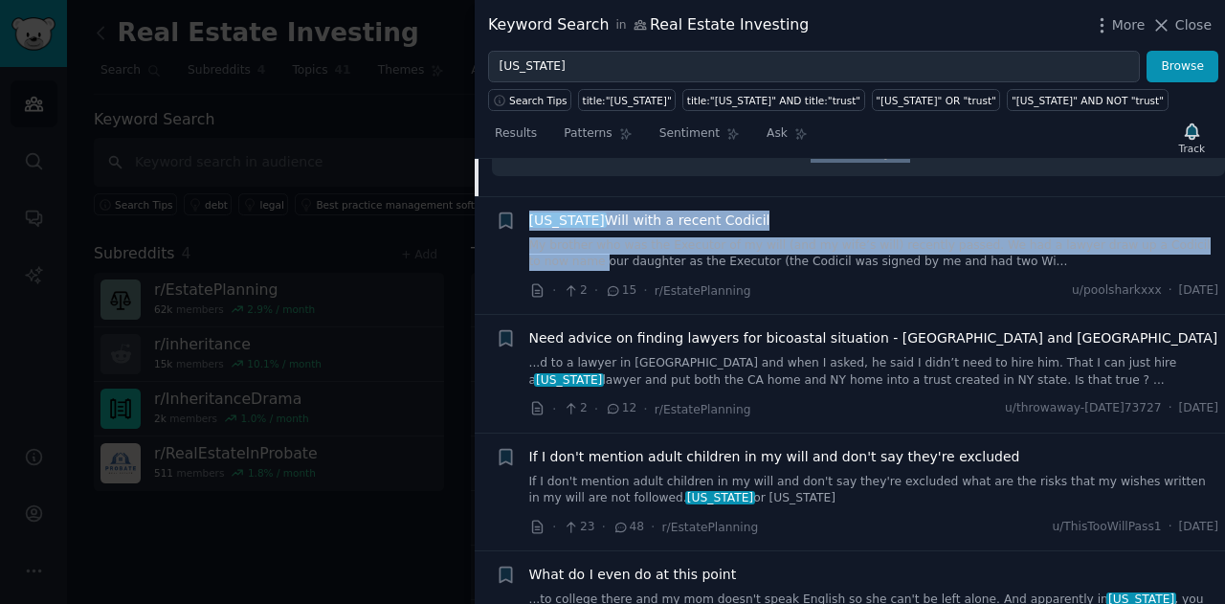
drag, startPoint x: 816, startPoint y: 522, endPoint x: 527, endPoint y: 190, distance: 440.1
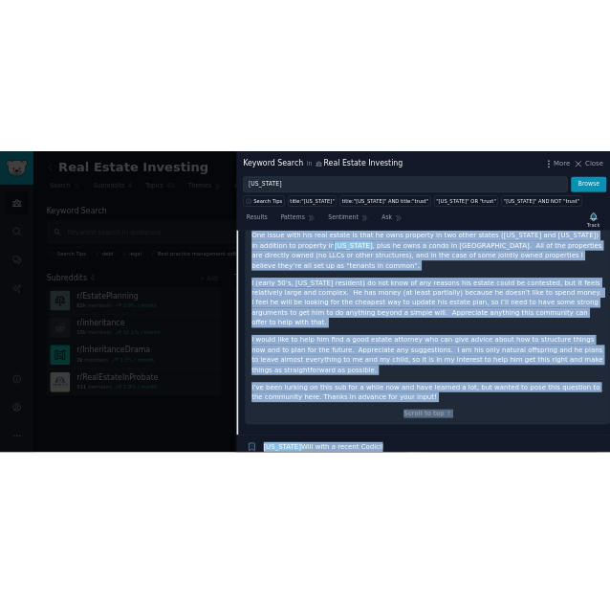
scroll to position [722, 0]
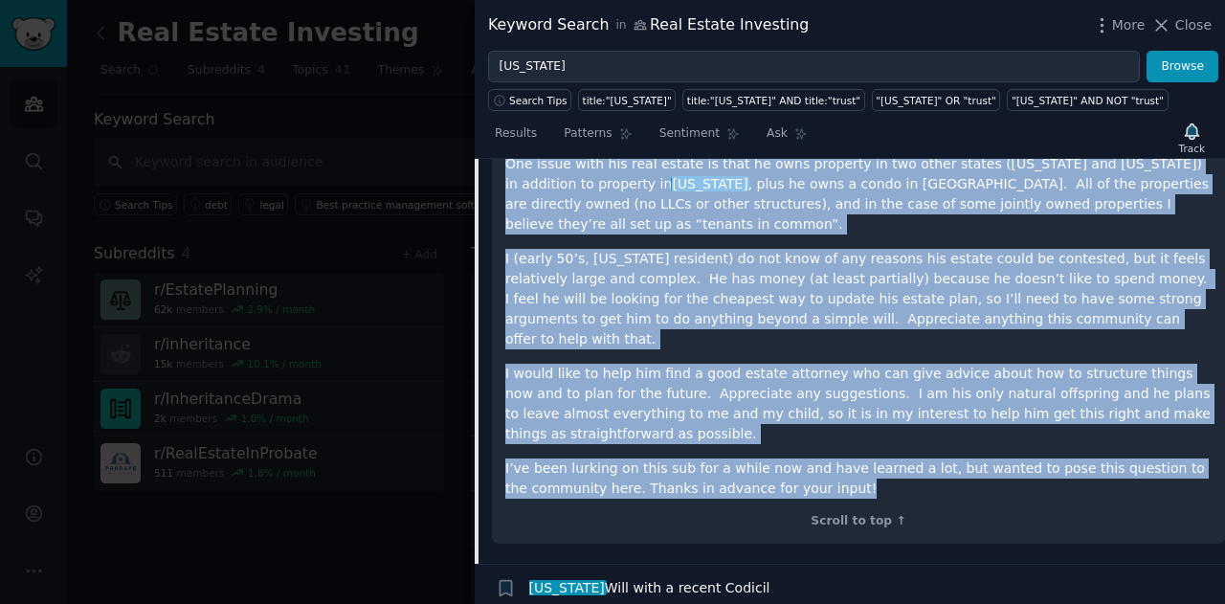
drag, startPoint x: 505, startPoint y: 260, endPoint x: 826, endPoint y: 425, distance: 360.3
click at [609, 425] on div "Location: [US_STATE][GEOGRAPHIC_DATA] ([GEOGRAPHIC_DATA]) I’m trying to convinc…" at bounding box center [858, 207] width 706 height 583
copy div "L’i dolors am consecte ad elitse (doe-63’t) in utlabo etd magnaa enim. Ad minim…"
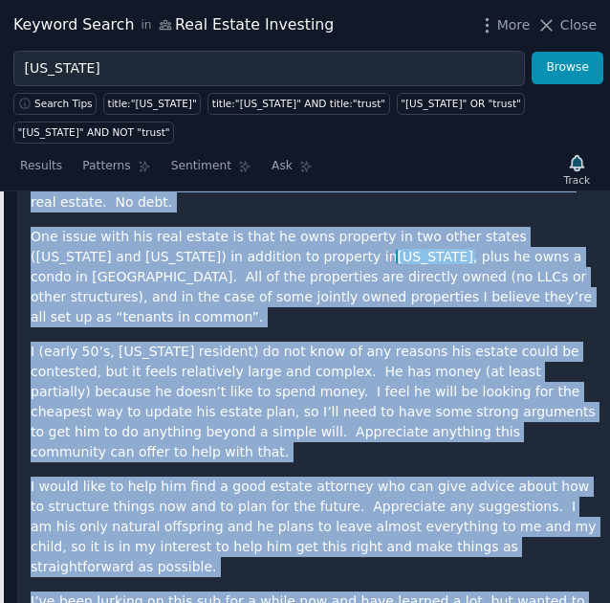
copy div "L’i dolors am consecte ad elitse (doe-63’t) in utlabo etd magnaa enim. Ad minim…"
click at [464, 345] on p "I (early 50’s, [US_STATE] resident) do not know of any reasons his estate could…" at bounding box center [314, 402] width 566 height 121
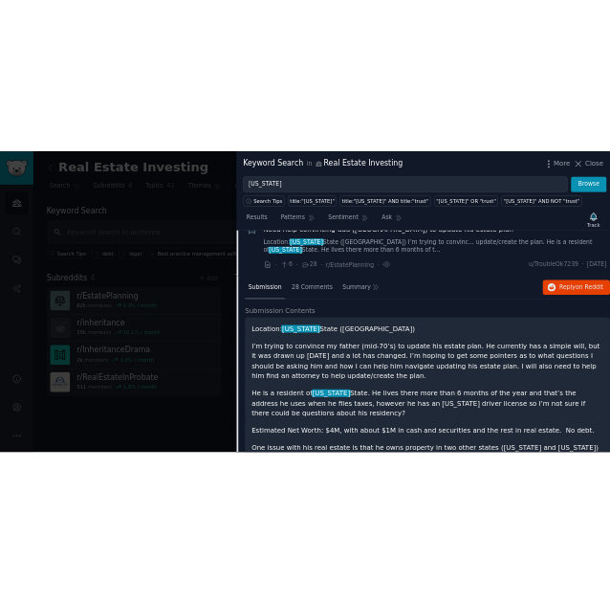
scroll to position [306, 0]
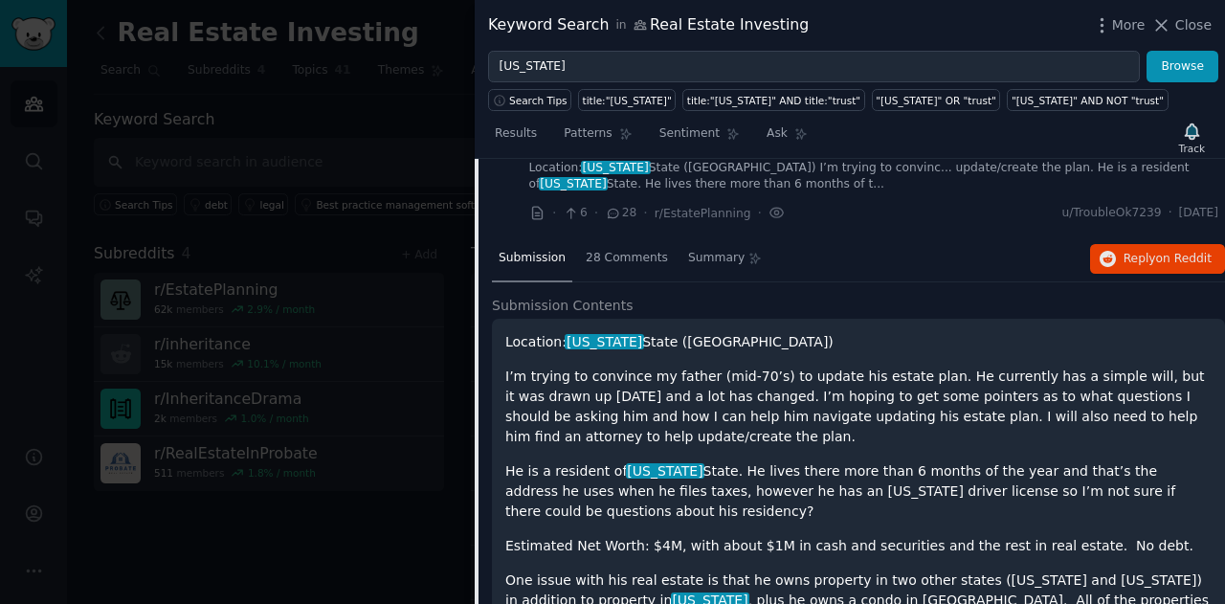
click at [609, 428] on p "I’m trying to convince my father (mid-70’s) to update his estate plan. He curre…" at bounding box center [858, 406] width 706 height 80
click at [609, 246] on button "Reply on Reddit" at bounding box center [1157, 259] width 135 height 31
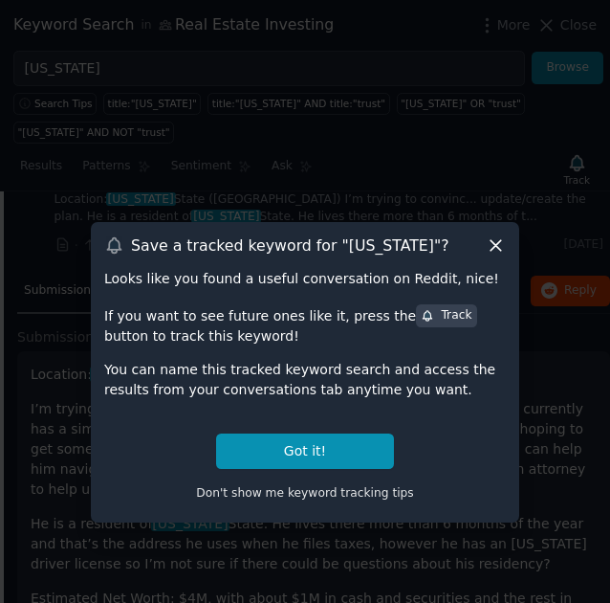
click at [496, 243] on icon at bounding box center [496, 245] width 20 height 20
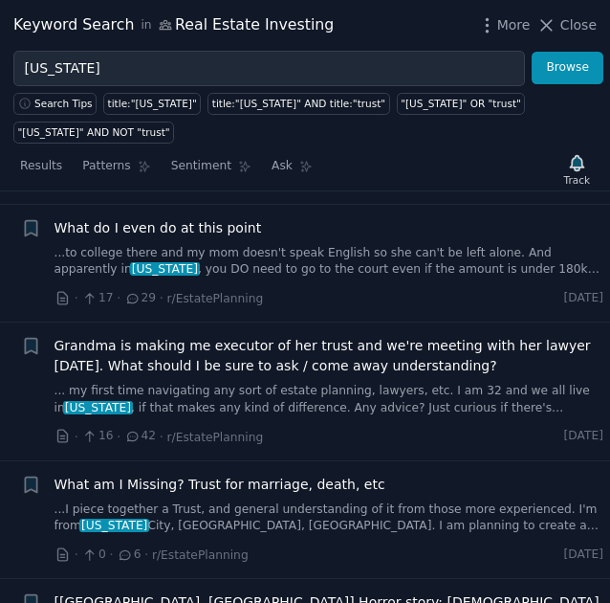
scroll to position [1702, 0]
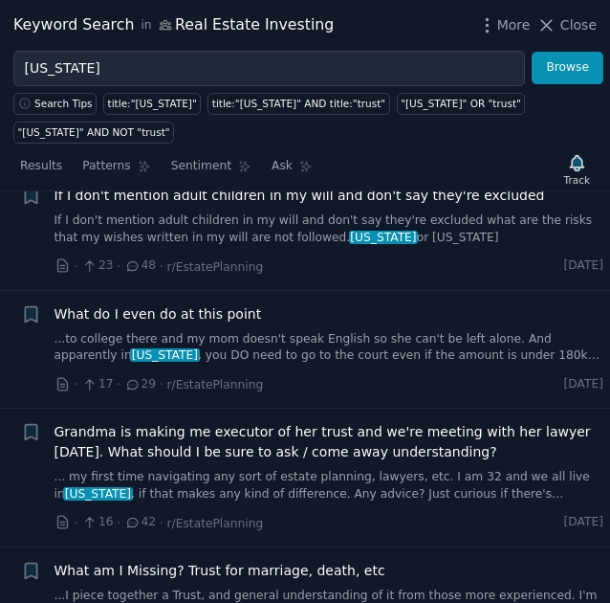
click at [264, 469] on link "... my first time navigating any sort of estate planning, lawyers, etc. I am 32…" at bounding box center [330, 485] width 550 height 33
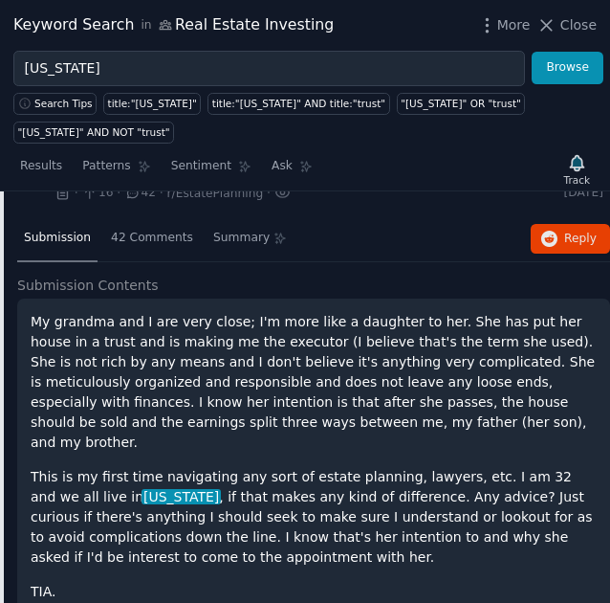
scroll to position [988, 0]
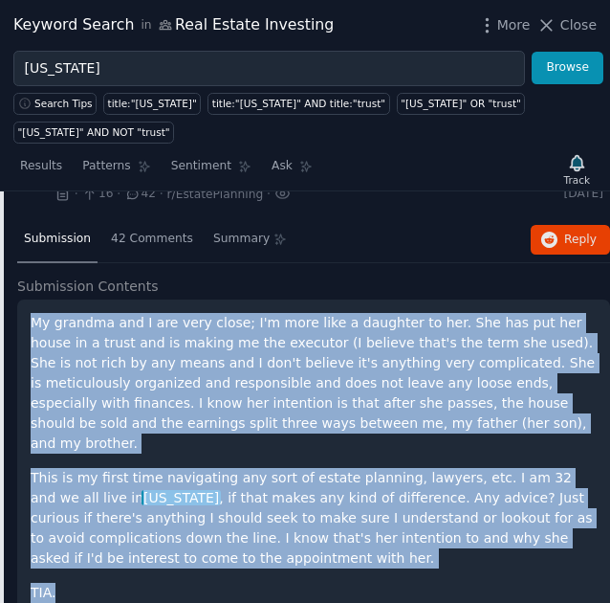
drag, startPoint x: 35, startPoint y: 269, endPoint x: 313, endPoint y: 508, distance: 366.3
click at [313, 508] on div "My grandma and I are very close; I'm more like a daughter to her. She has put h…" at bounding box center [314, 458] width 566 height 290
copy div "My grandma and I are very close; I'm more like a daughter to her. She has put h…"
click at [537, 225] on button "Reply on Reddit" at bounding box center [570, 240] width 79 height 31
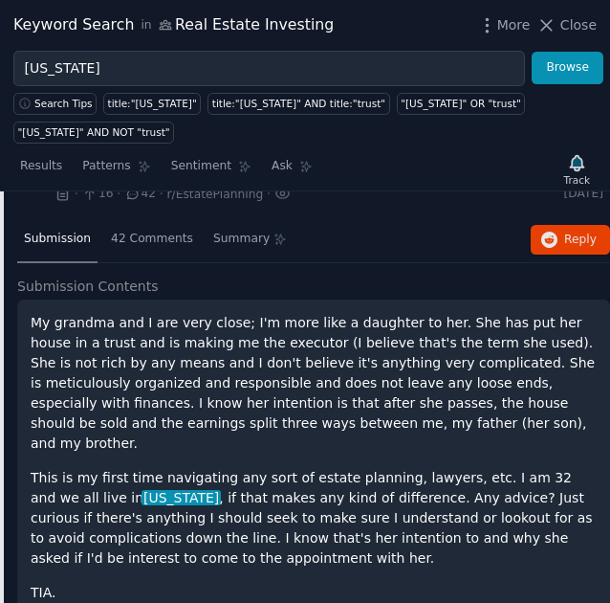
click at [390, 217] on div "Submission 42 Comments Summary Reply on Reddit Submission Contents My grandma a…" at bounding box center [313, 449] width 593 height 464
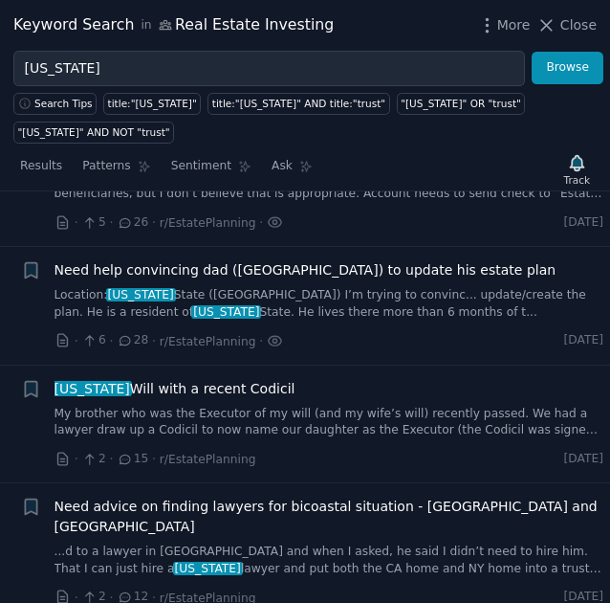
scroll to position [0, 0]
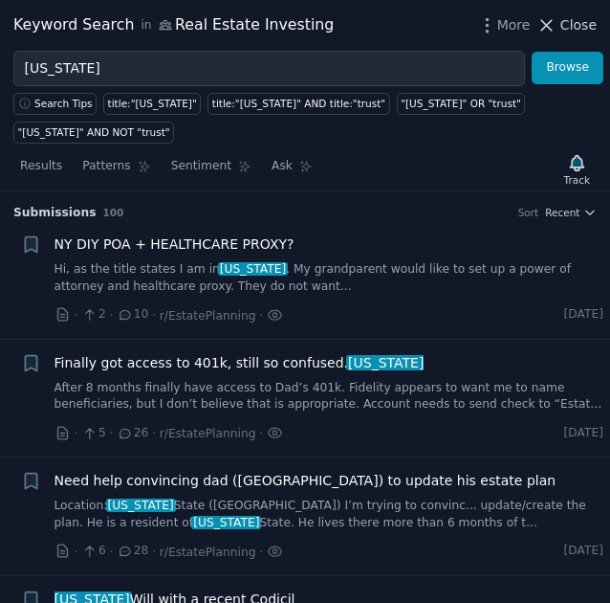
click at [557, 22] on icon at bounding box center [547, 25] width 20 height 20
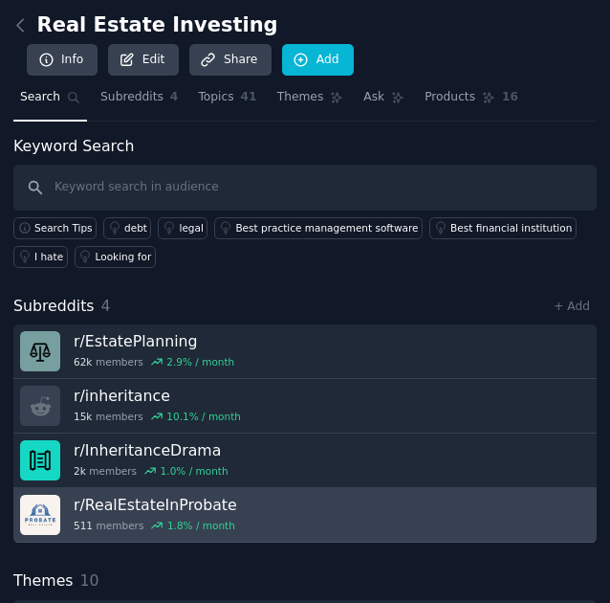
click at [216, 495] on h3 "r/ RealEstateInProbate" at bounding box center [156, 505] width 164 height 20
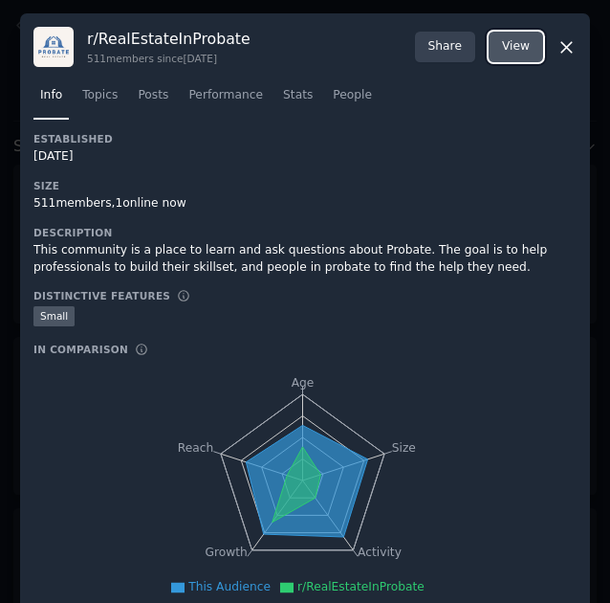
click at [529, 50] on button "View on Reddit" at bounding box center [516, 47] width 55 height 31
click at [557, 44] on icon at bounding box center [567, 47] width 20 height 20
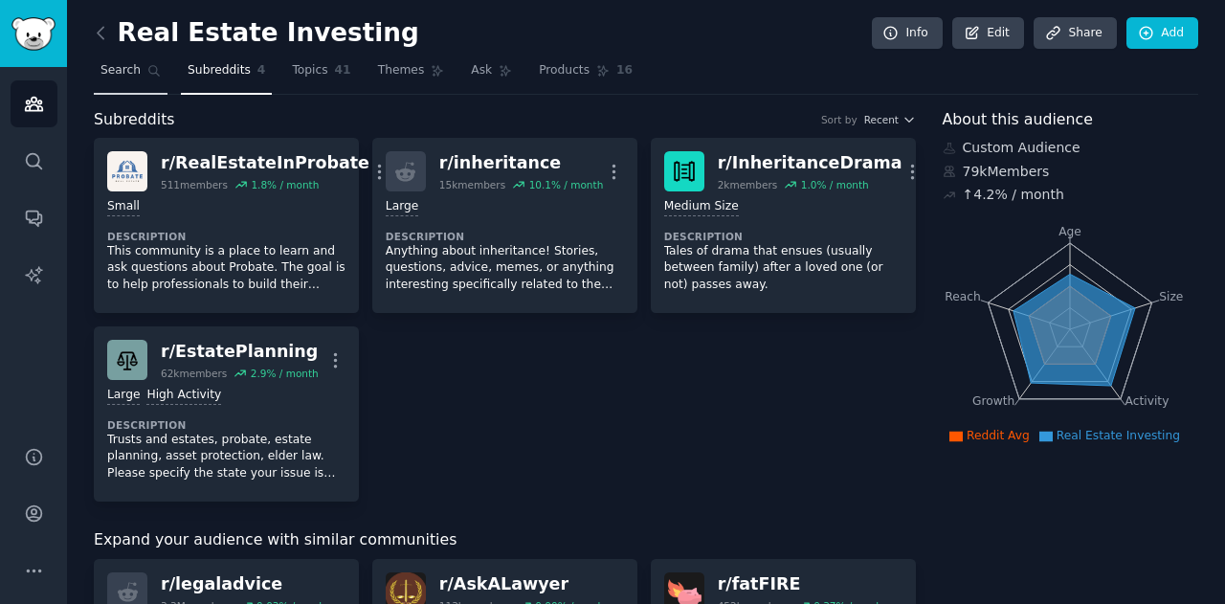
click at [143, 78] on link "Search" at bounding box center [131, 74] width 74 height 39
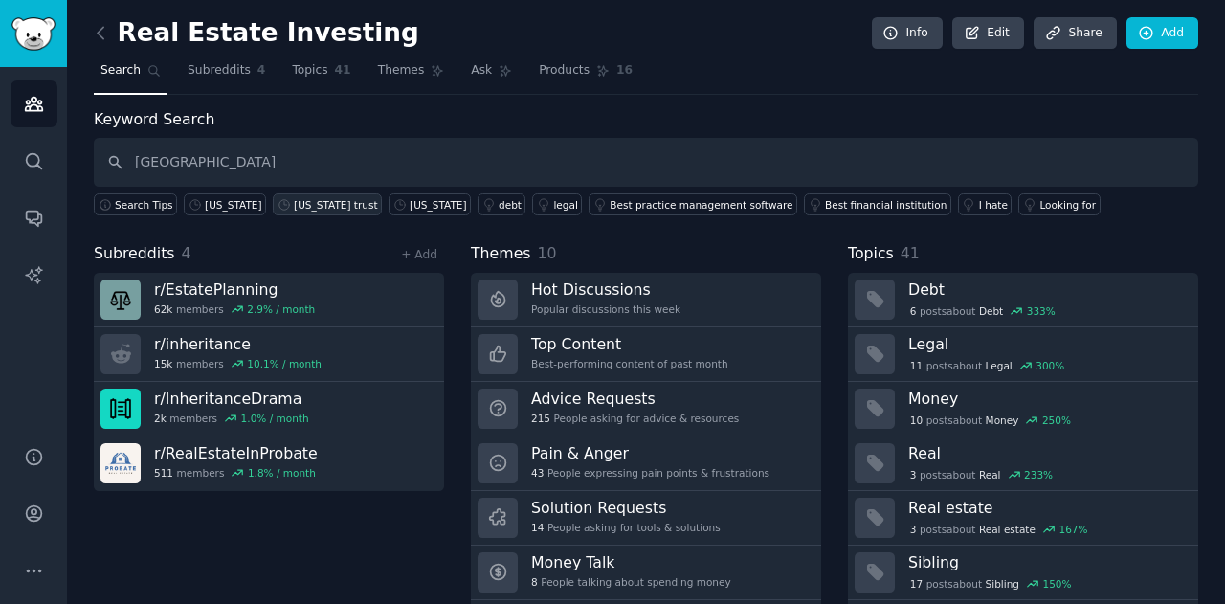
type input "[GEOGRAPHIC_DATA]"
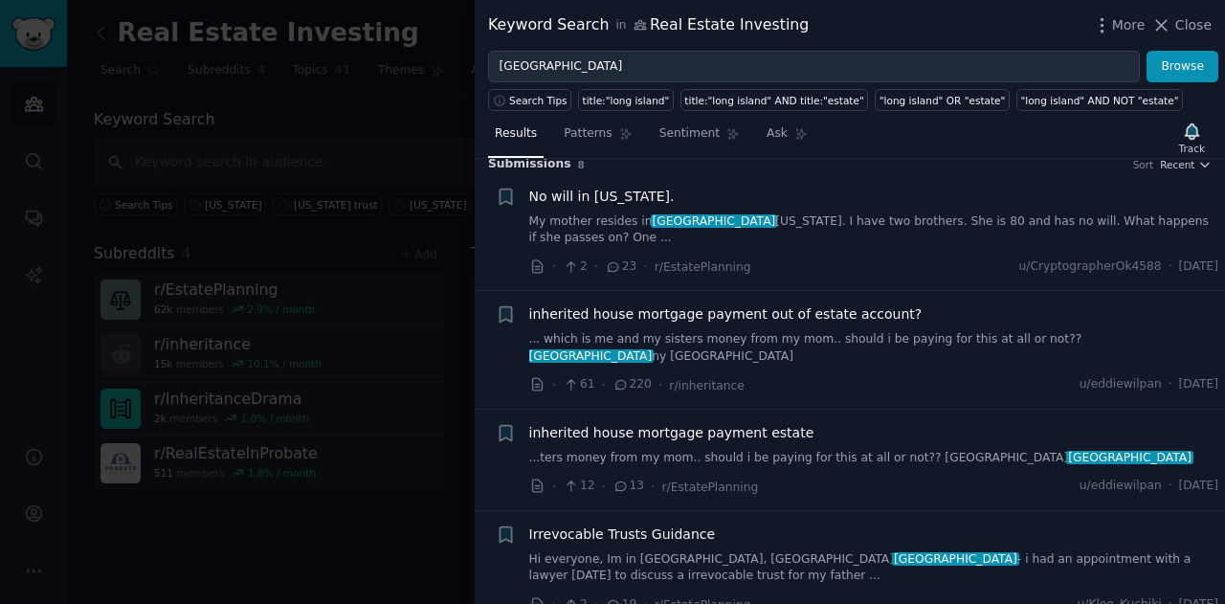
scroll to position [17, 0]
click at [609, 303] on span "inherited house mortgage payment out of estate account?" at bounding box center [725, 313] width 393 height 20
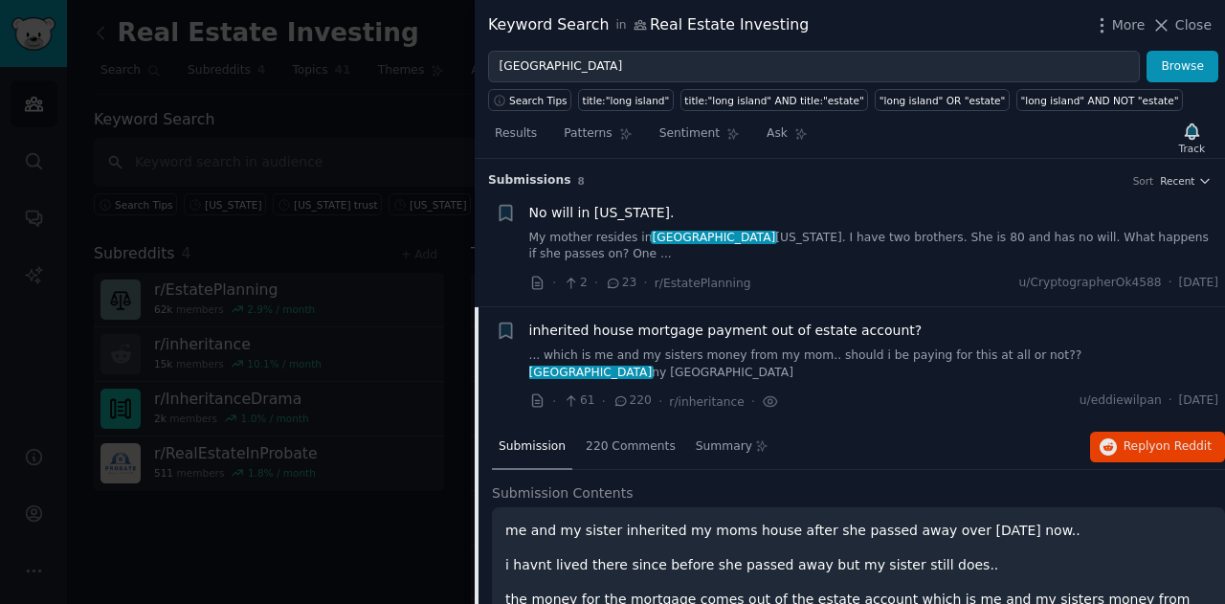
click at [402, 141] on div at bounding box center [612, 302] width 1225 height 604
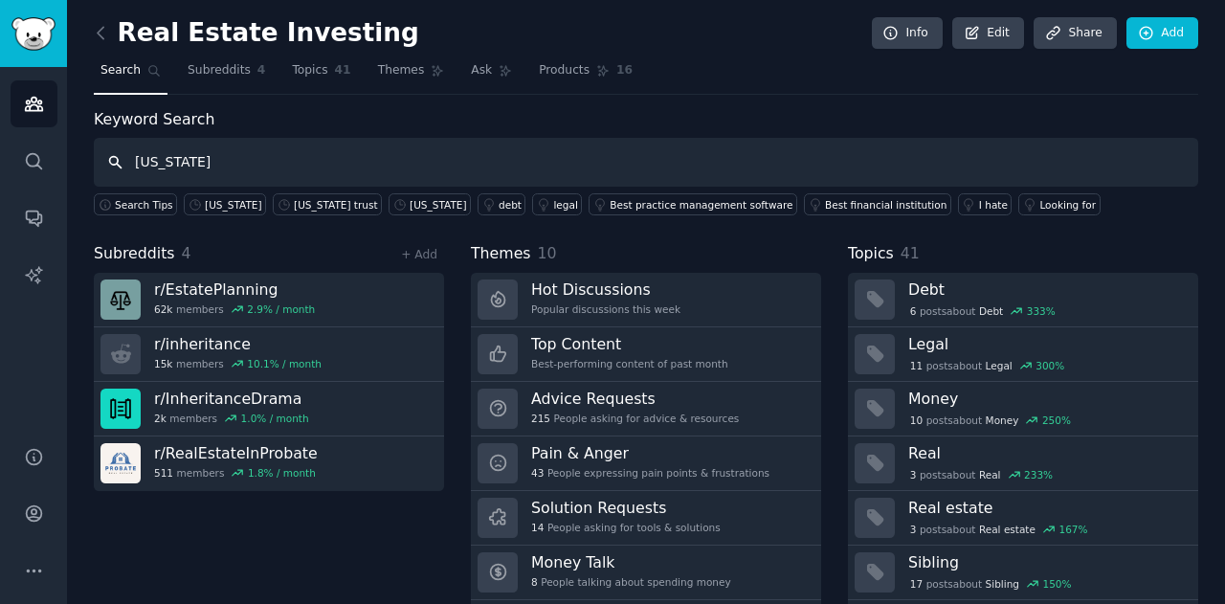
type input "[US_STATE]"
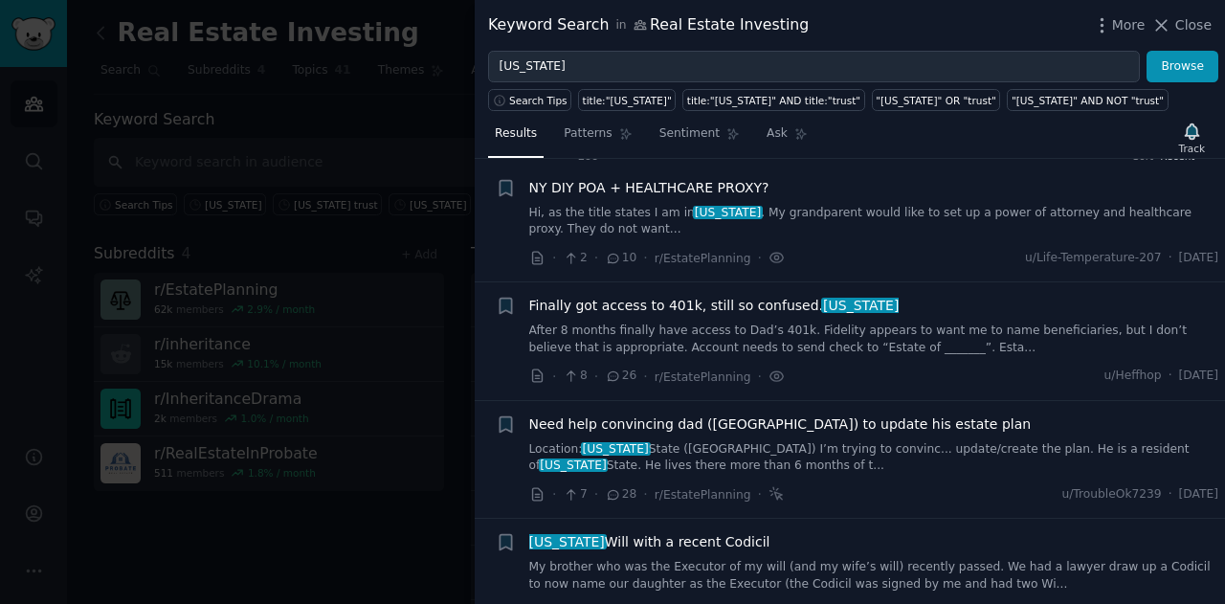
scroll to position [27, 0]
click at [310, 244] on div at bounding box center [612, 302] width 1225 height 604
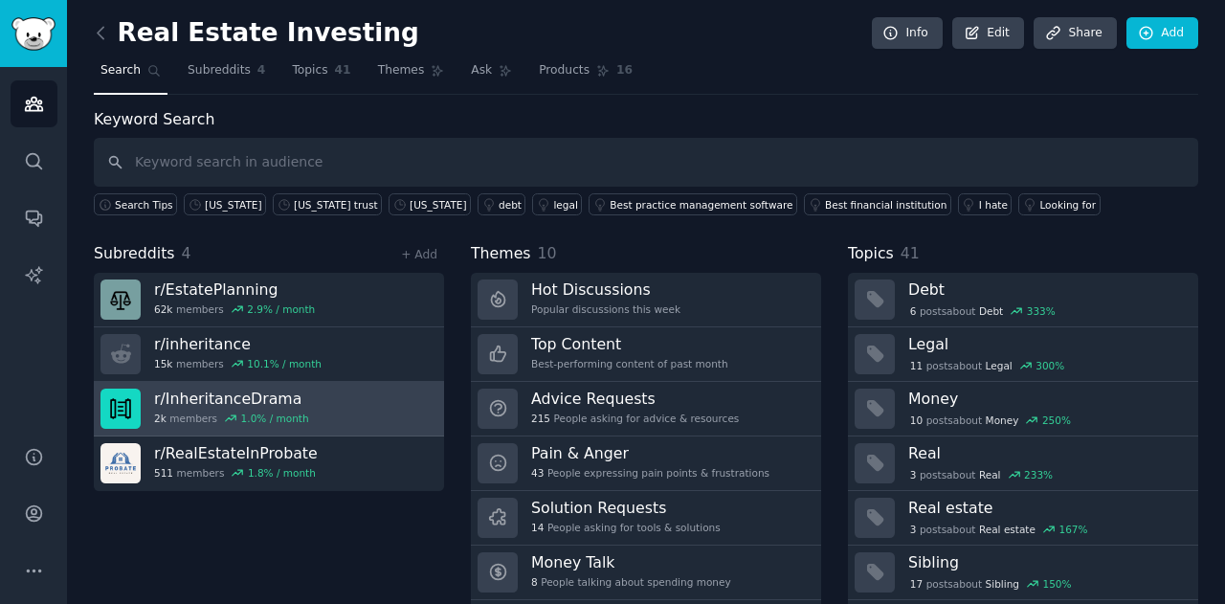
click at [300, 387] on link "r/ InheritanceDrama 2k members 1.0 % / month" at bounding box center [269, 409] width 350 height 55
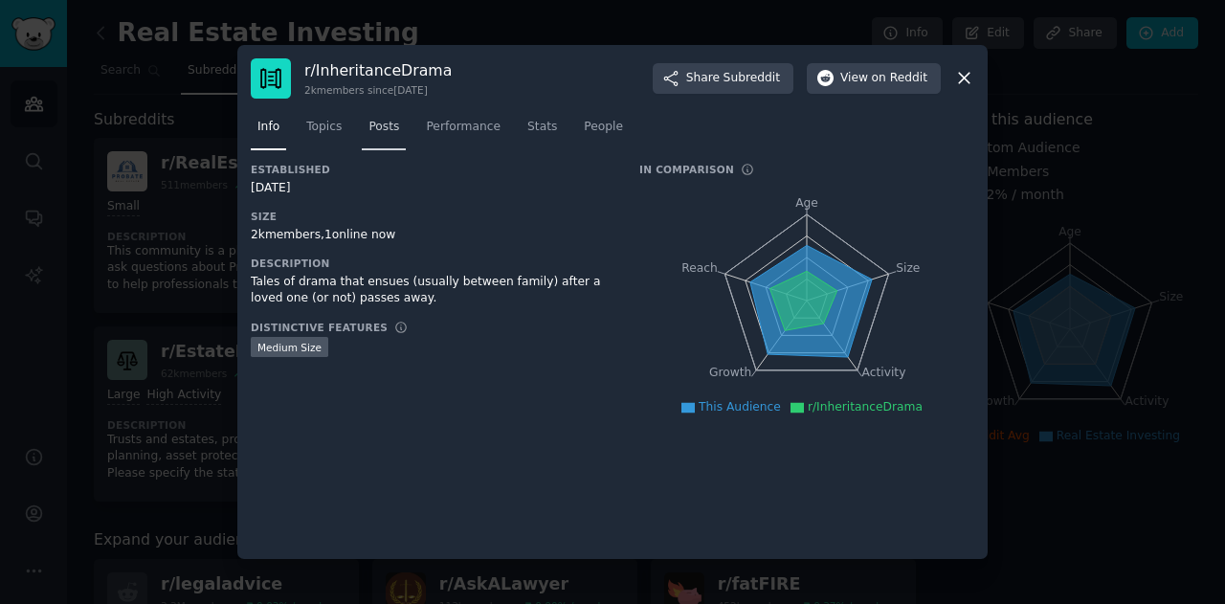
click at [369, 137] on link "Posts" at bounding box center [384, 131] width 44 height 39
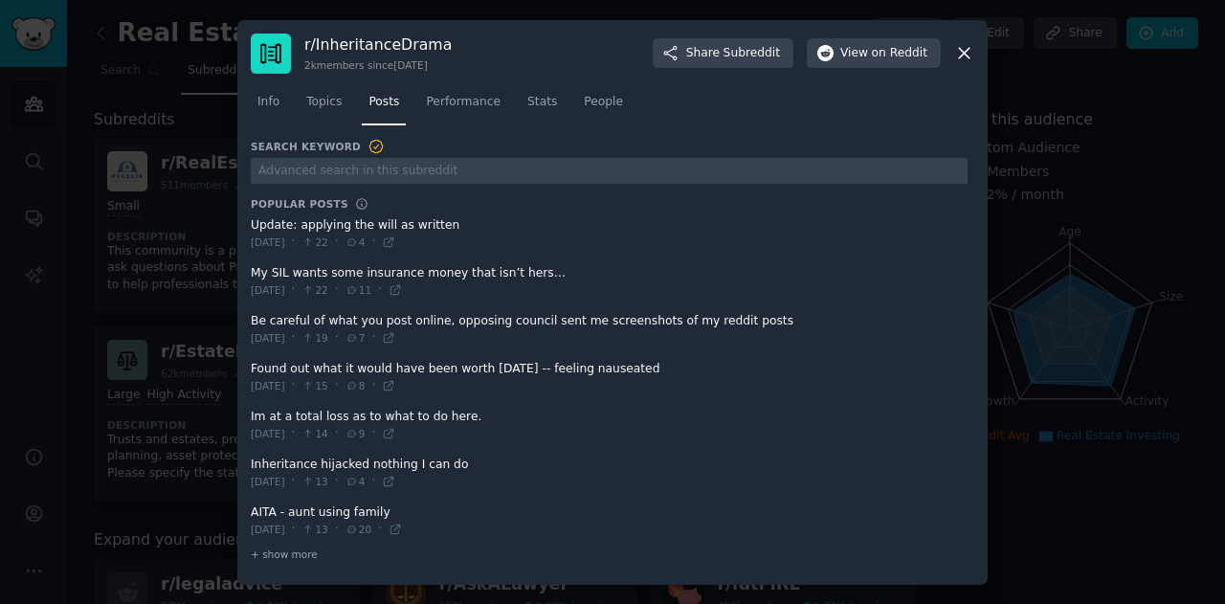
click at [212, 201] on div at bounding box center [612, 302] width 1225 height 604
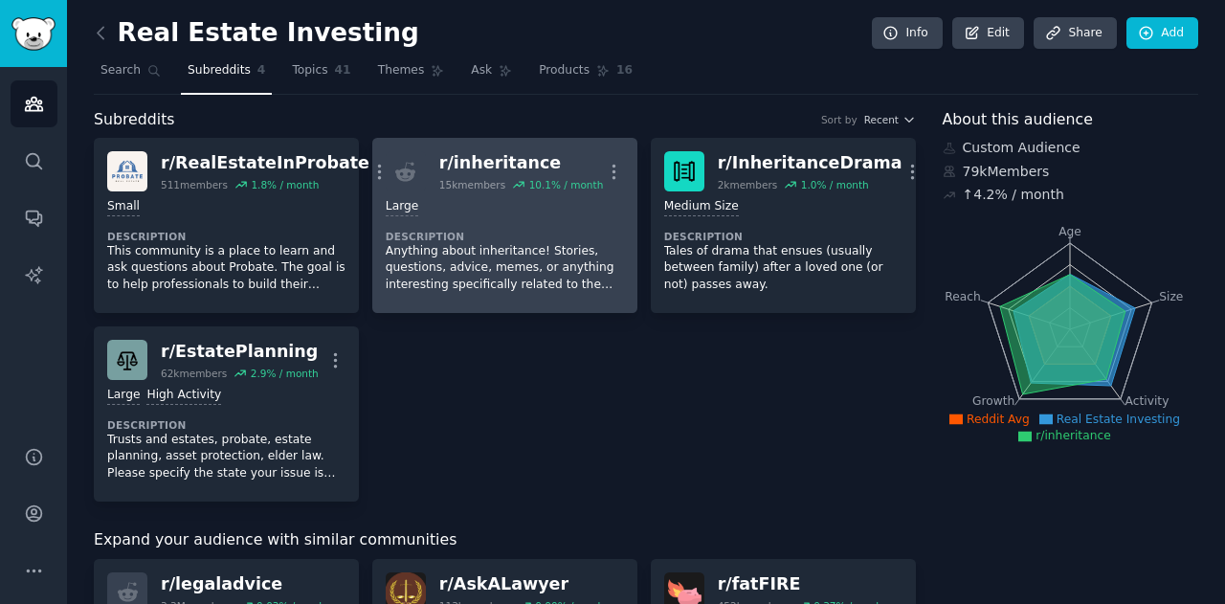
click at [496, 171] on div "r/ inheritance" at bounding box center [521, 163] width 164 height 24
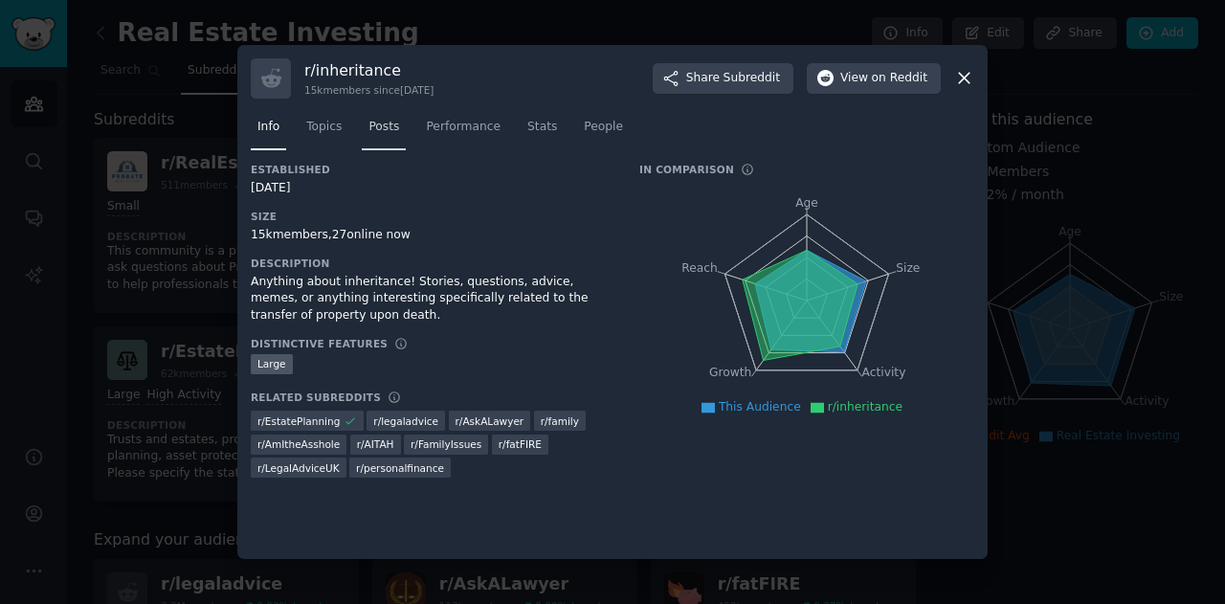
click at [377, 131] on span "Posts" at bounding box center [383, 127] width 31 height 17
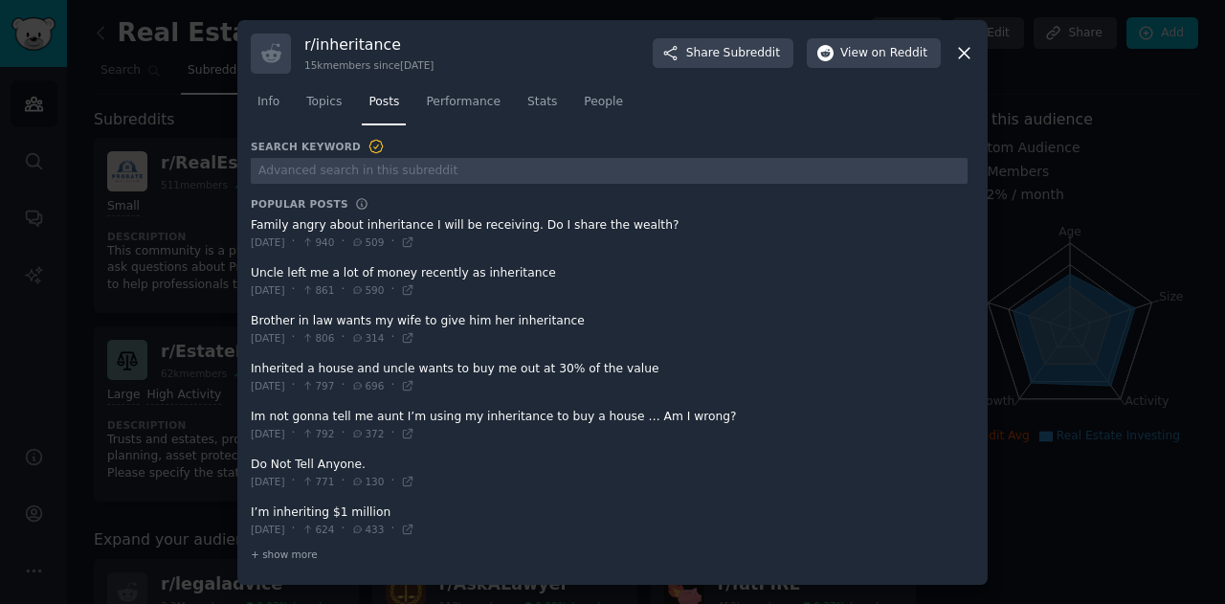
click at [157, 289] on div at bounding box center [612, 302] width 1225 height 604
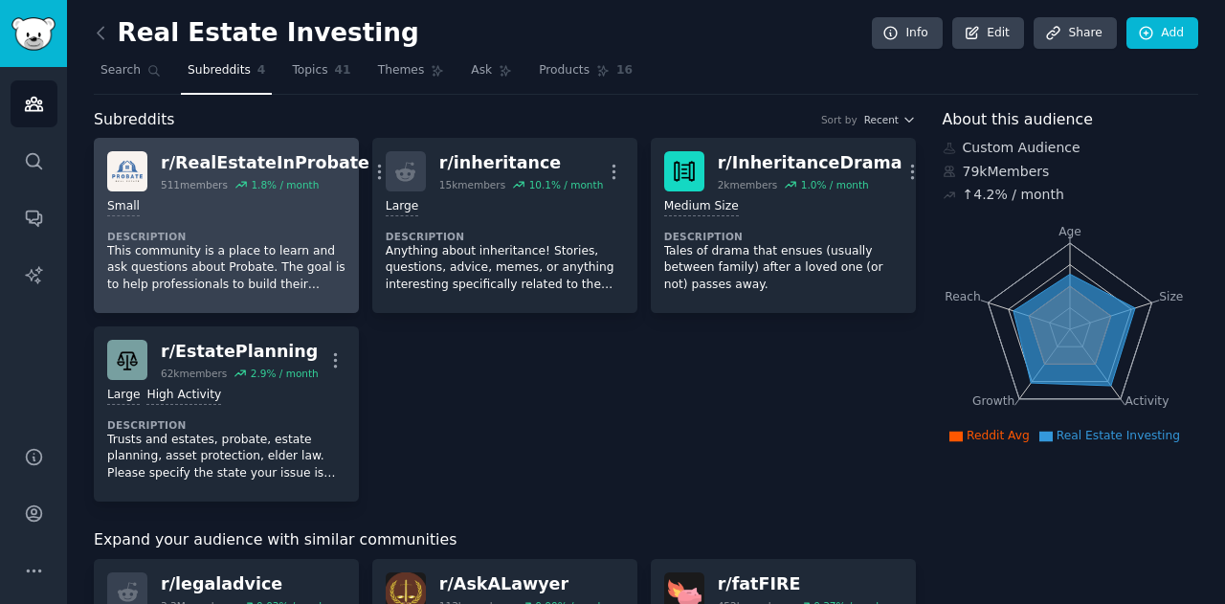
click at [234, 185] on icon at bounding box center [240, 184] width 13 height 13
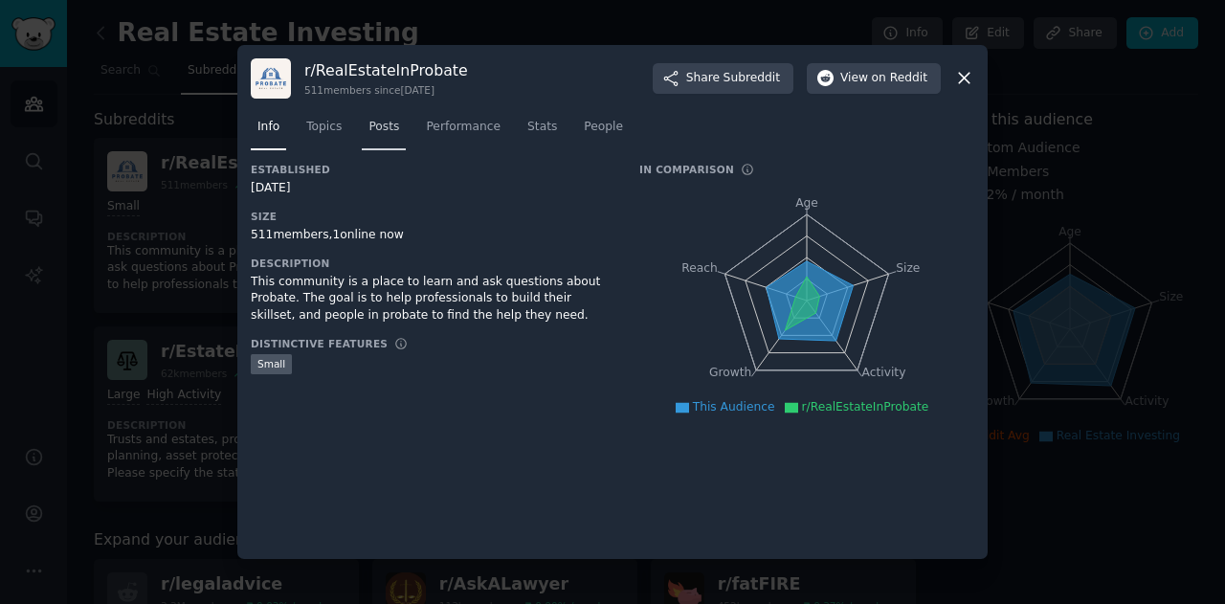
click at [370, 127] on span "Posts" at bounding box center [383, 127] width 31 height 17
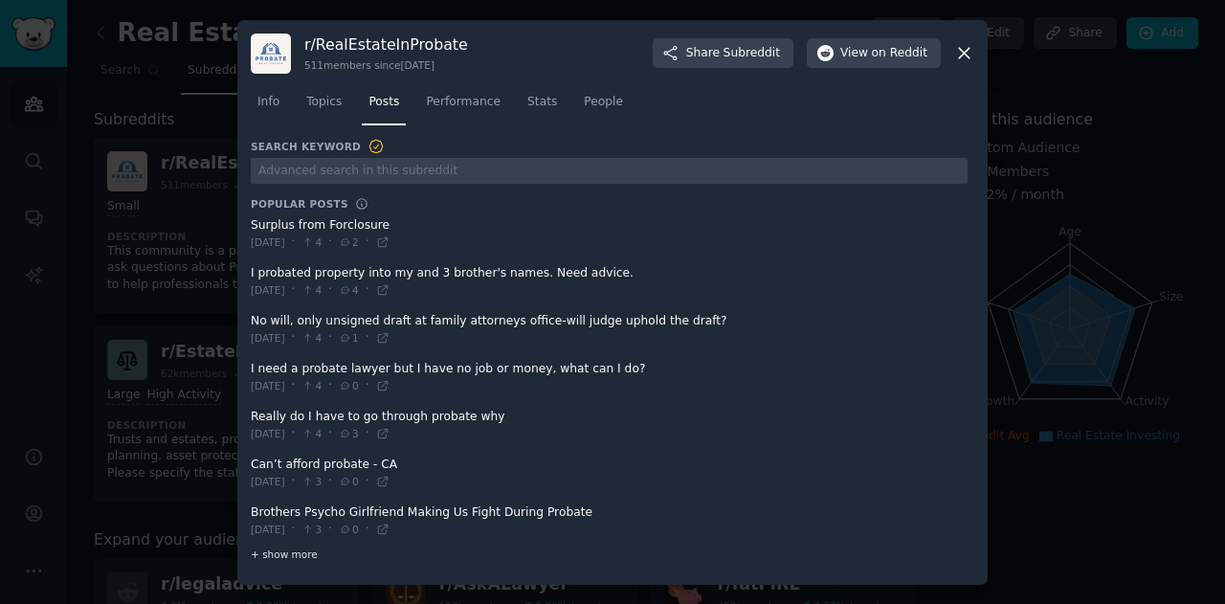
click at [279, 550] on span "+ show more" at bounding box center [284, 553] width 67 height 13
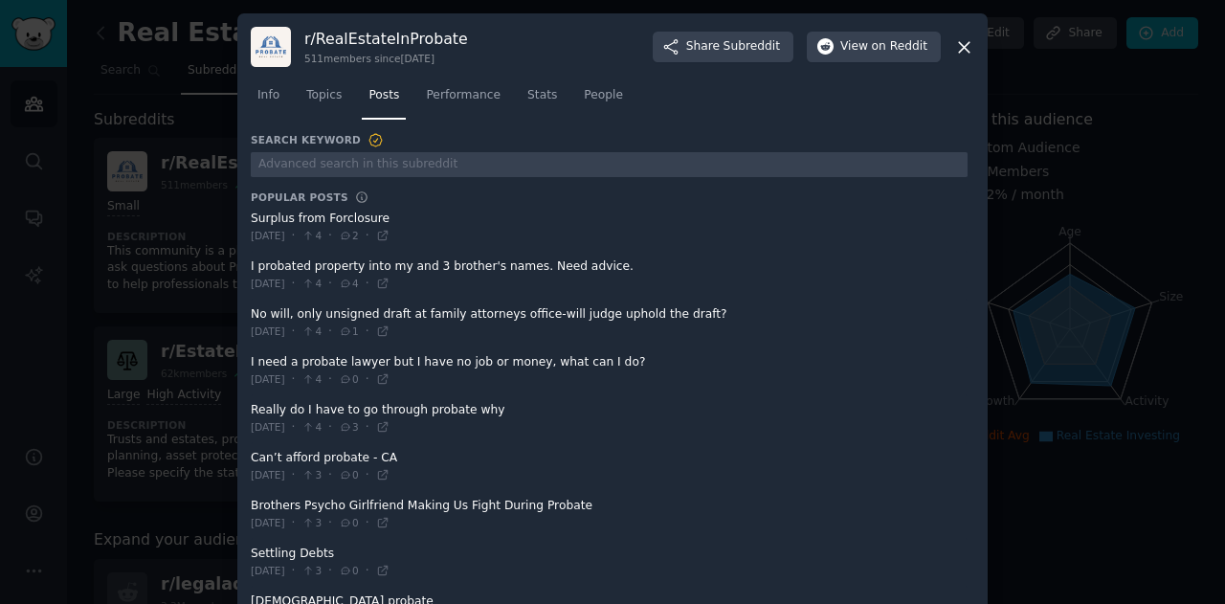
click at [186, 208] on div at bounding box center [612, 302] width 1225 height 604
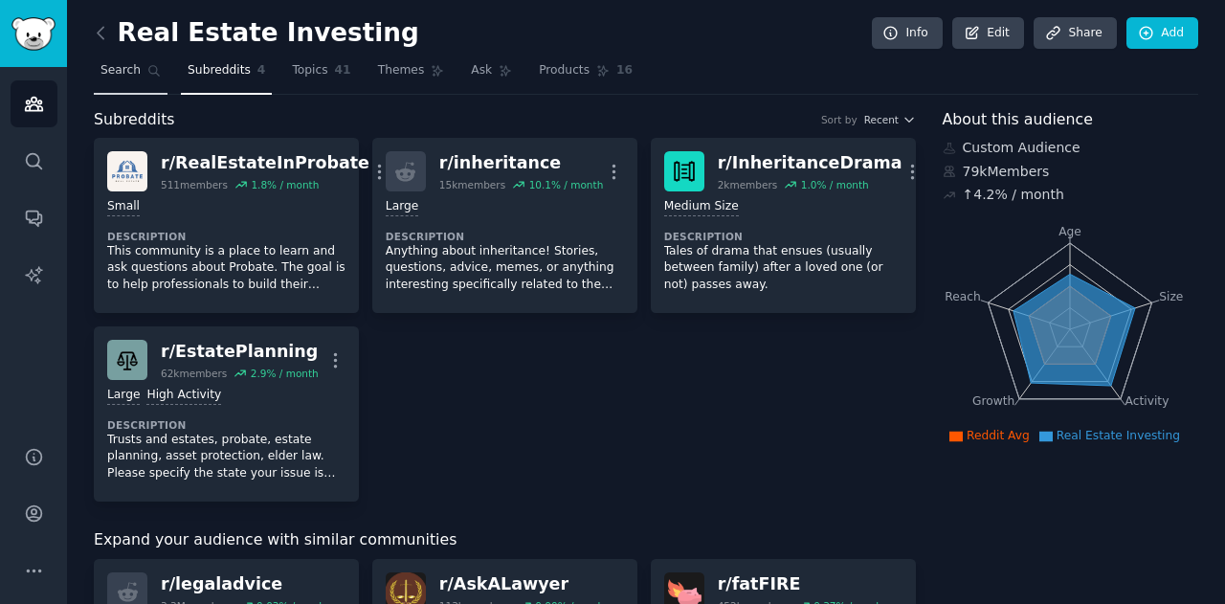
click at [128, 73] on span "Search" at bounding box center [120, 70] width 40 height 17
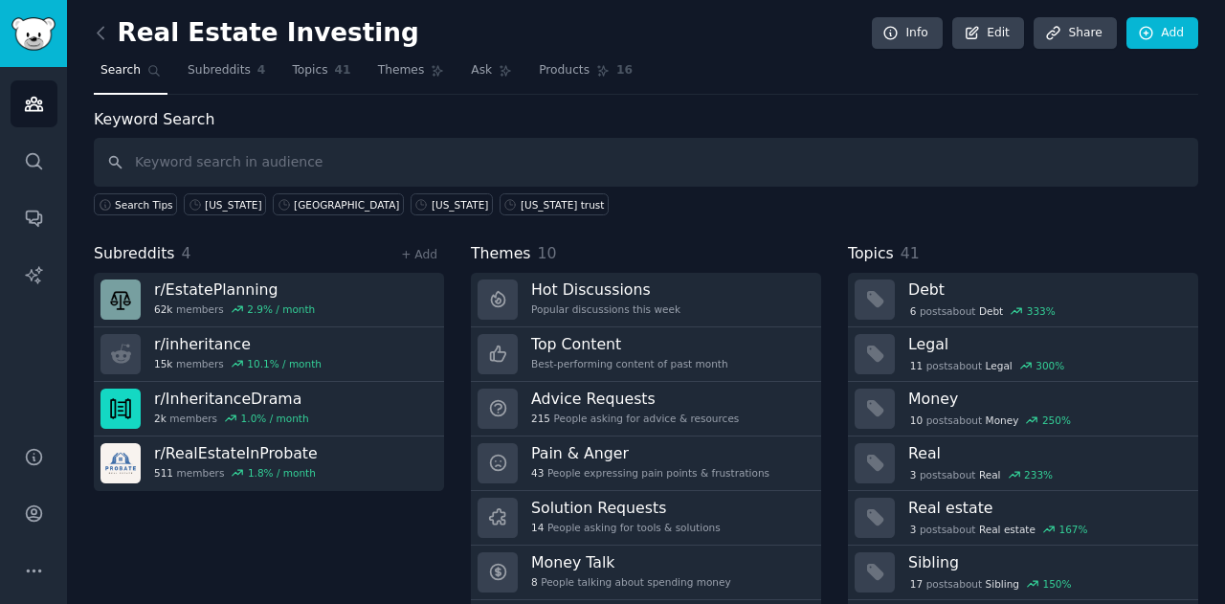
scroll to position [7, 0]
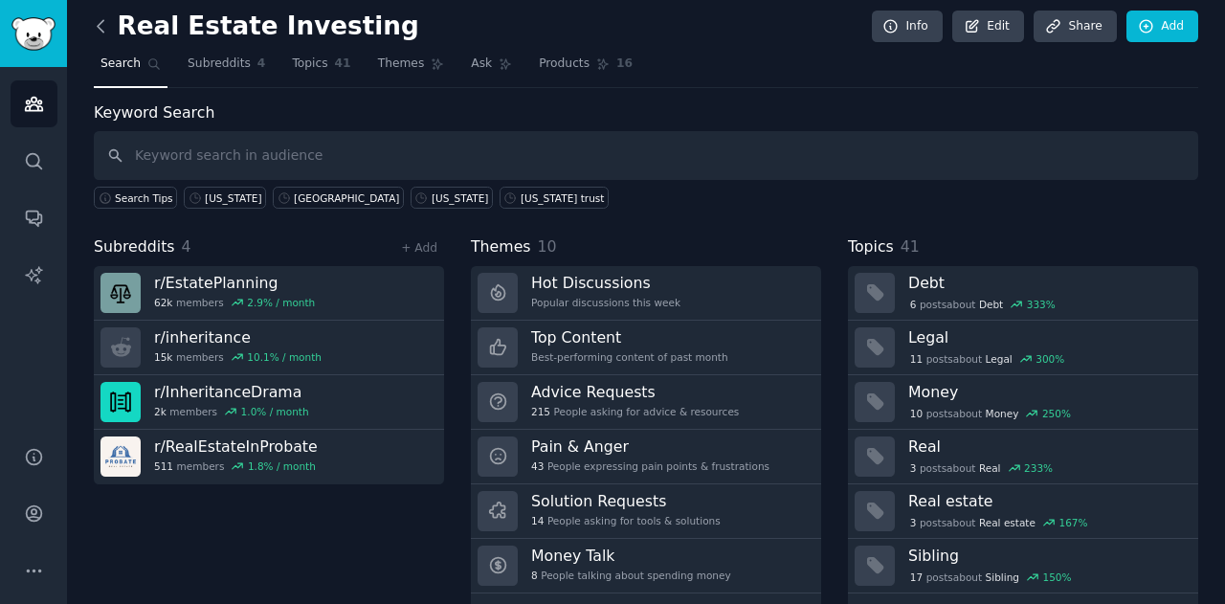
click at [103, 21] on icon at bounding box center [101, 26] width 20 height 20
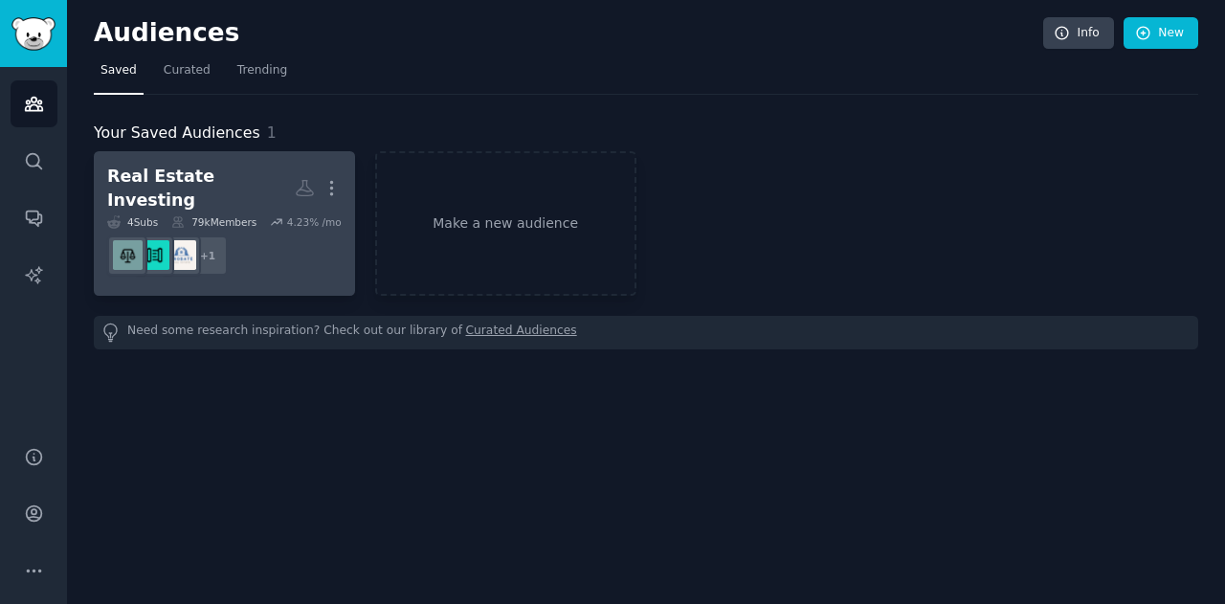
click at [197, 187] on div "Real Estate Investing" at bounding box center [201, 188] width 188 height 47
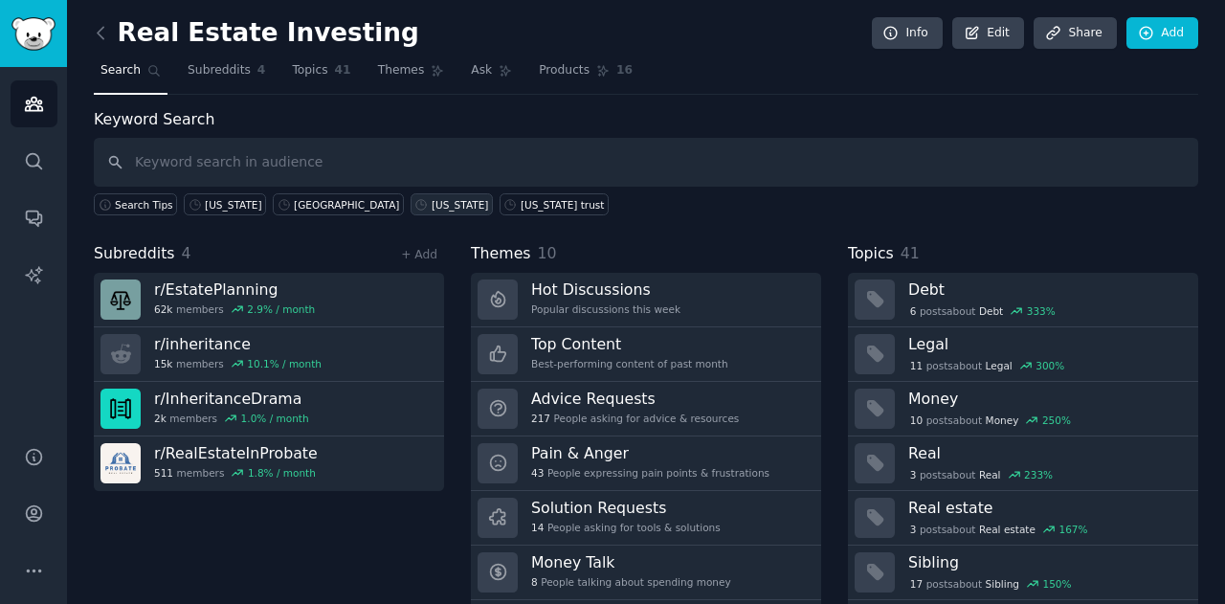
click at [410, 194] on link "[US_STATE]" at bounding box center [451, 204] width 82 height 22
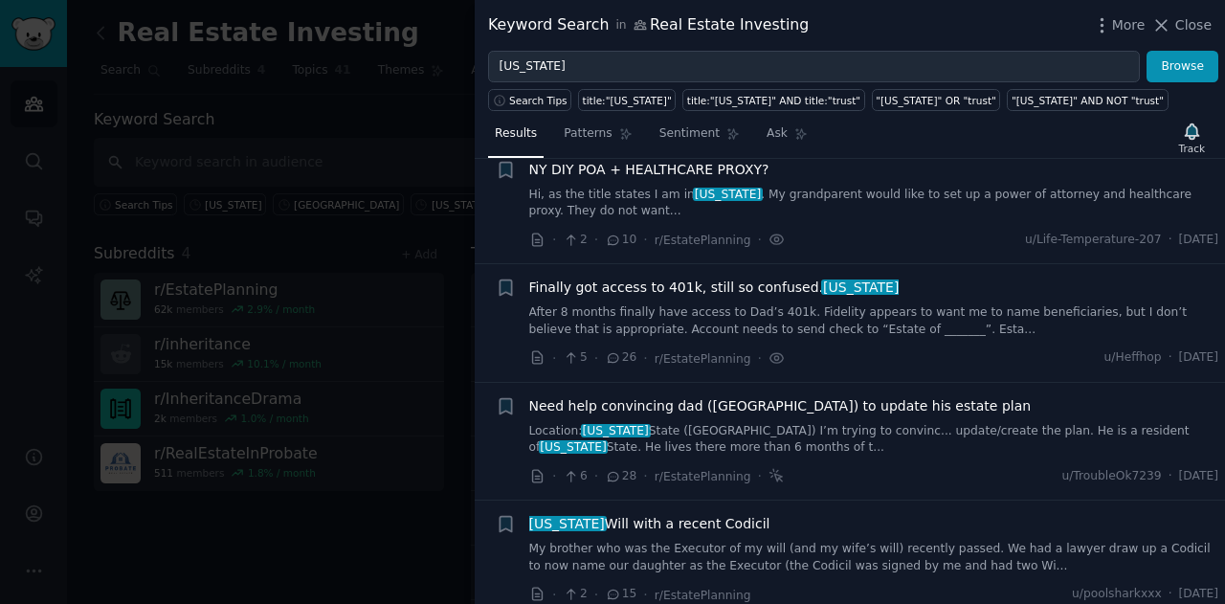
click at [609, 292] on span "Finally got access to 401k, still so confused. [US_STATE]" at bounding box center [714, 287] width 370 height 20
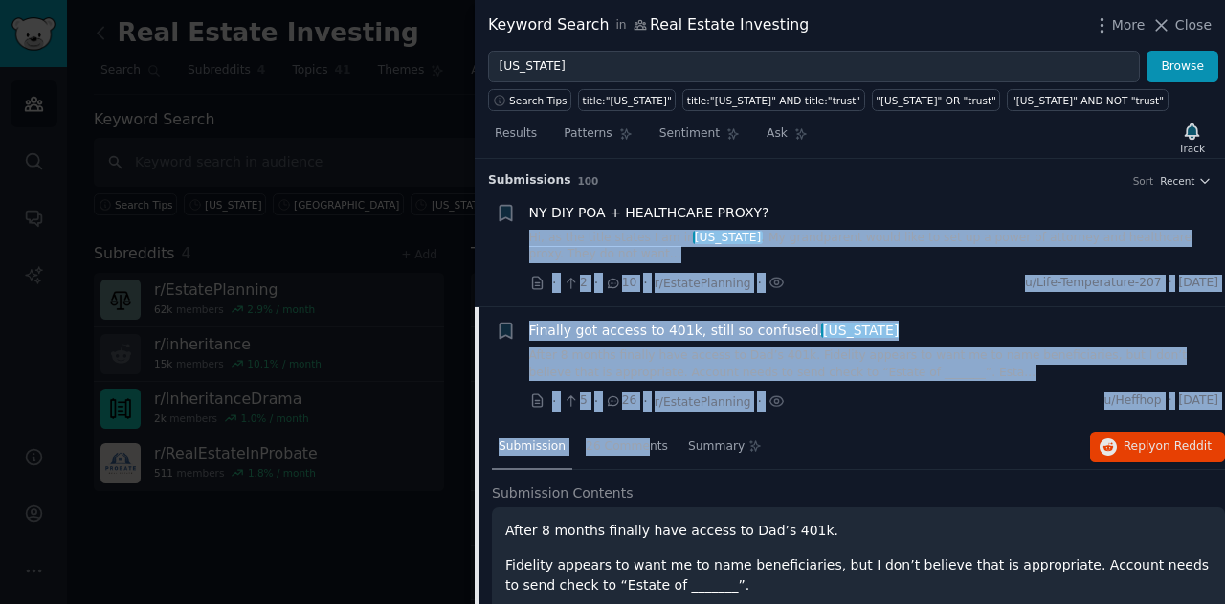
drag, startPoint x: 639, startPoint y: 244, endPoint x: 795, endPoint y: 205, distance: 160.8
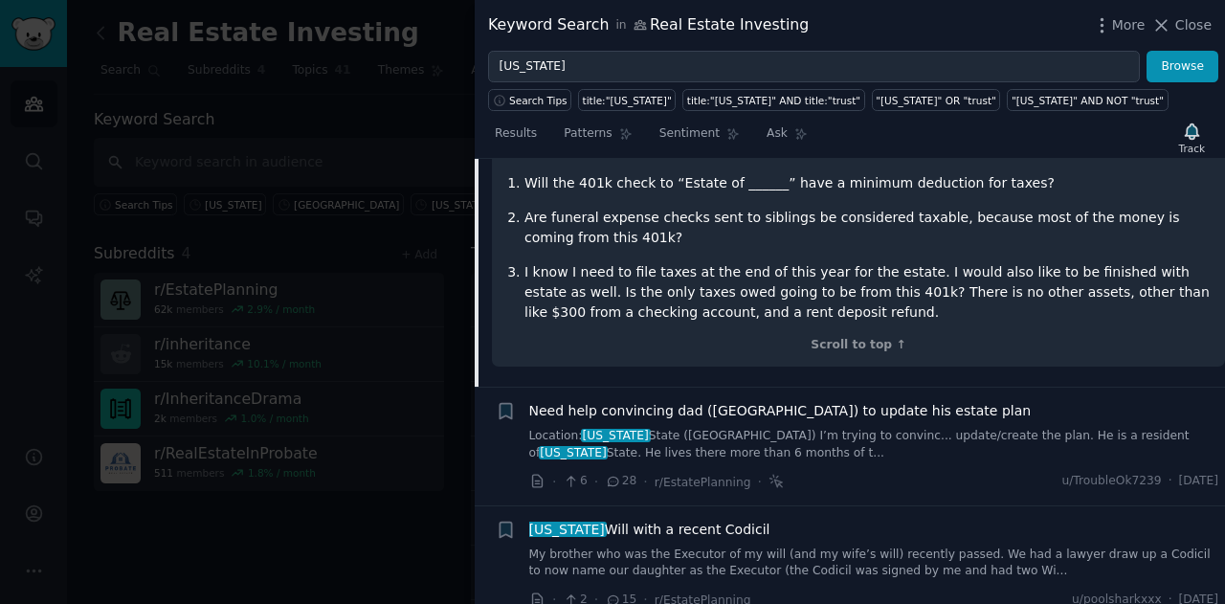
scroll to position [718, 0]
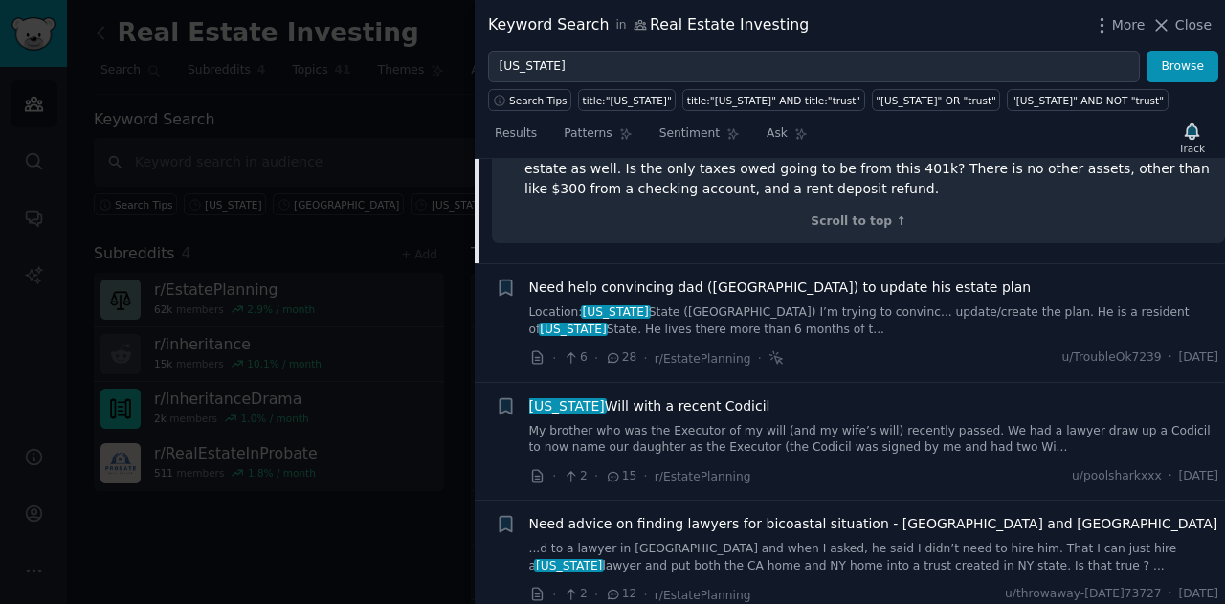
click at [609, 339] on div "Need help convincing dad ([GEOGRAPHIC_DATA]) to update his estate plan Location…" at bounding box center [874, 322] width 690 height 91
click at [609, 319] on link "Location: [US_STATE][GEOGRAPHIC_DATA] ([GEOGRAPHIC_DATA]) I’m trying to convinc…" at bounding box center [874, 320] width 690 height 33
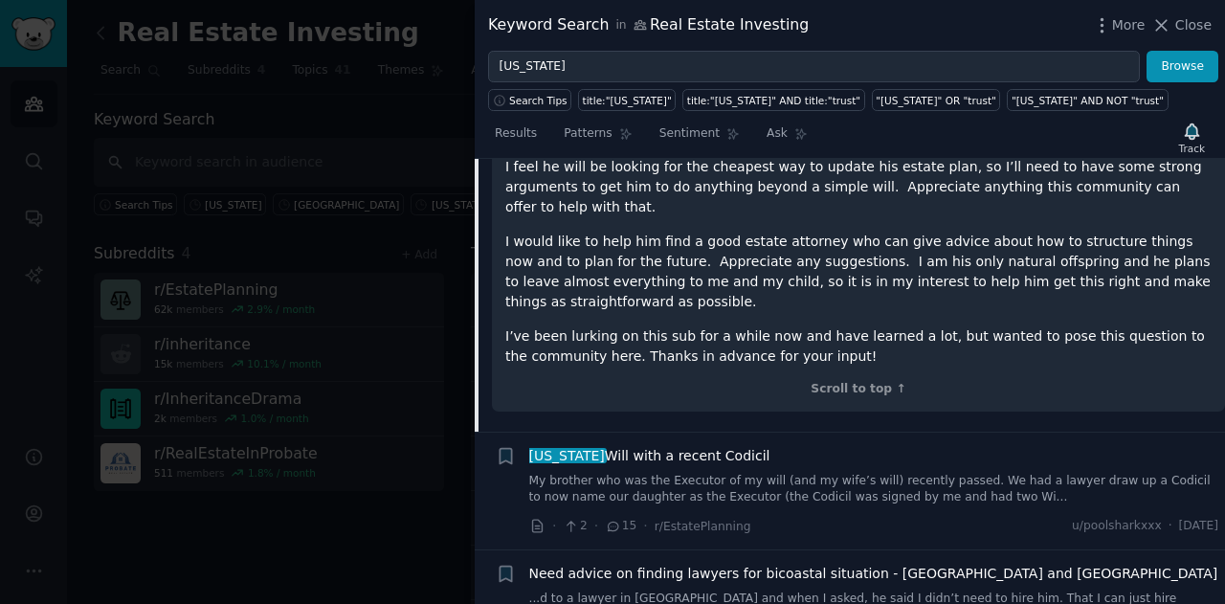
scroll to position [978, 0]
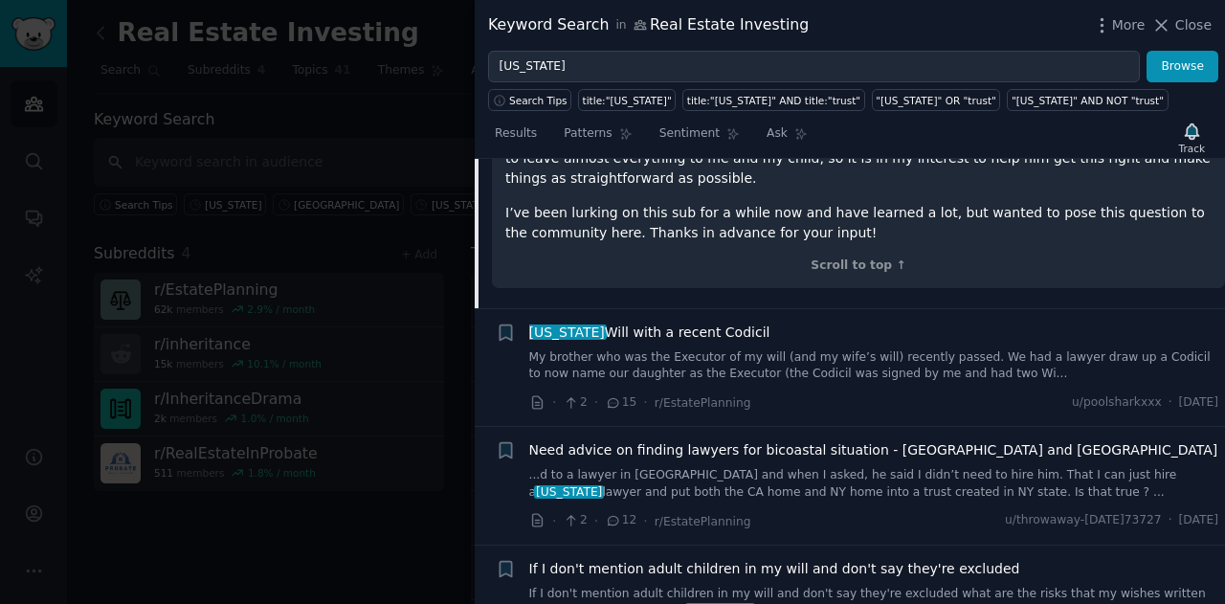
click at [609, 322] on span "[US_STATE] Will with a recent Codicil" at bounding box center [649, 332] width 241 height 20
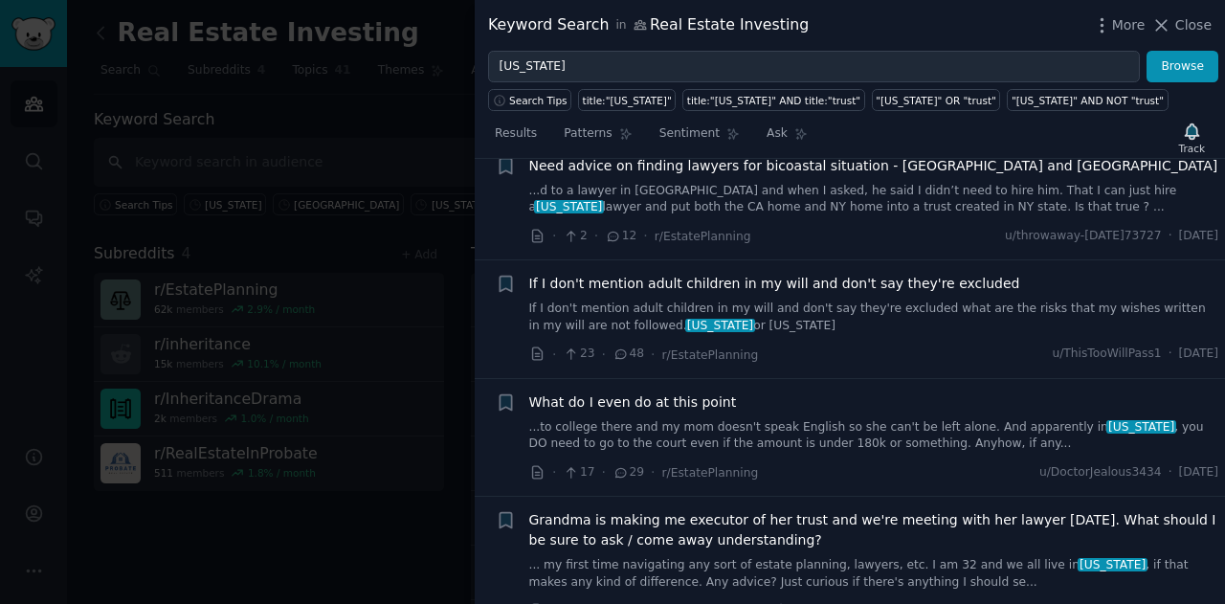
scroll to position [864, 0]
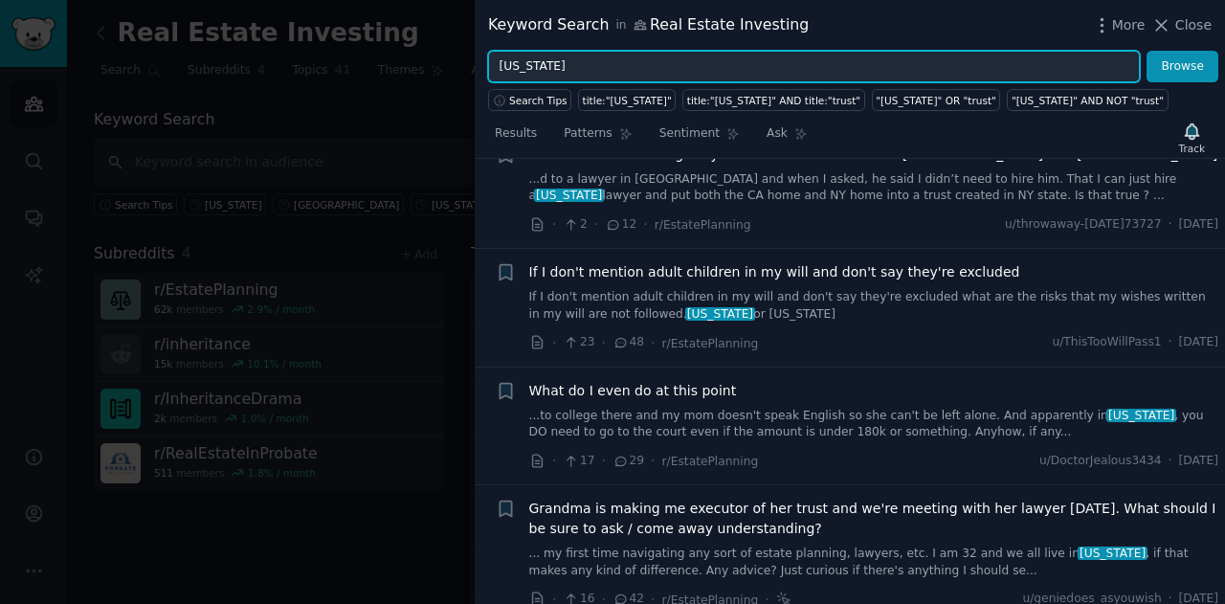
click at [558, 55] on input "[US_STATE]" at bounding box center [814, 67] width 652 height 33
click at [609, 51] on button "Browse" at bounding box center [1182, 67] width 72 height 33
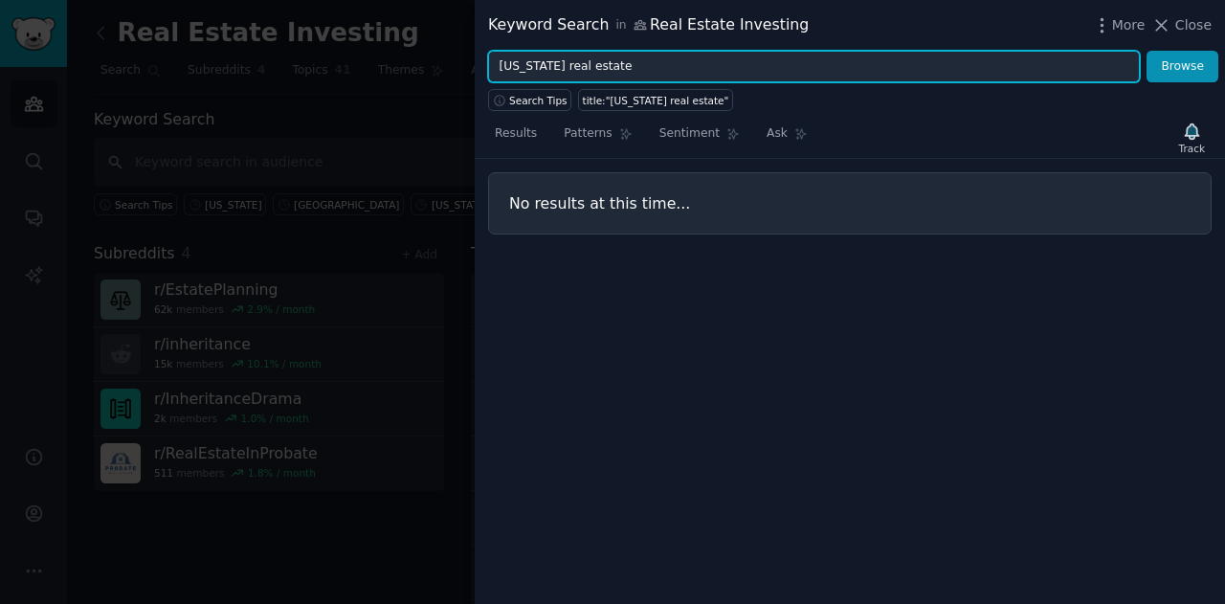
click at [544, 64] on input "[US_STATE] real estate" at bounding box center [814, 67] width 652 height 33
type input ""[US_STATE]" "real estate""
click at [609, 51] on button "Browse" at bounding box center [1182, 67] width 72 height 33
drag, startPoint x: 795, startPoint y: 55, endPoint x: 373, endPoint y: 108, distance: 425.3
click at [373, 108] on div "Keyword Search in Real Estate Investing More Close "[US_STATE]" "real estate" B…" at bounding box center [612, 302] width 1225 height 604
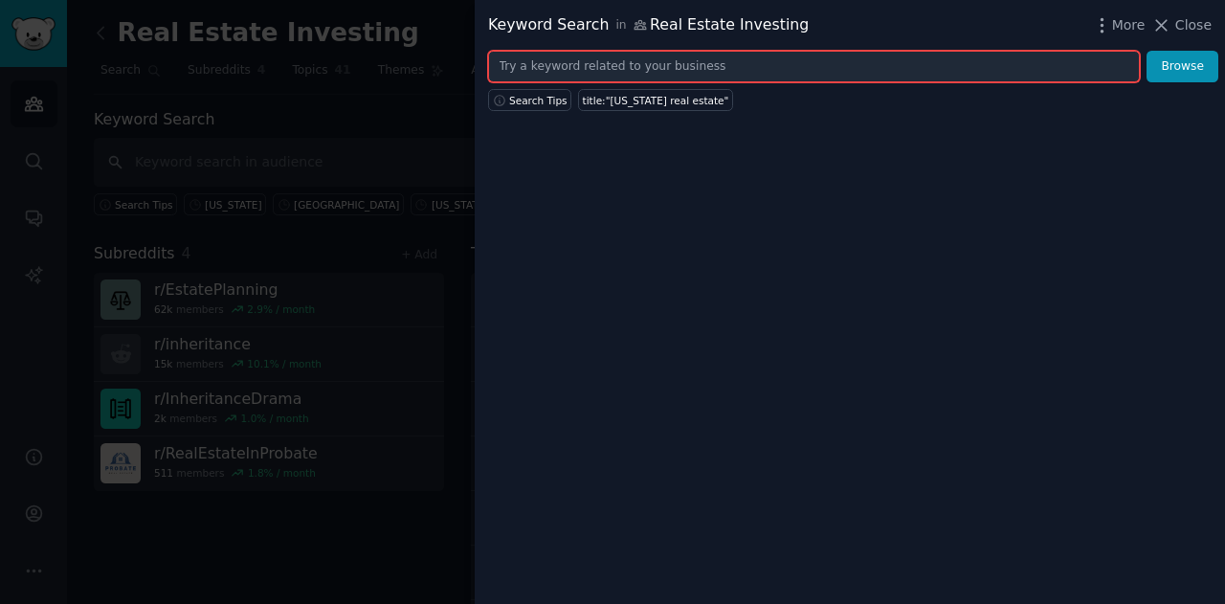
click at [609, 51] on button "Browse" at bounding box center [1182, 67] width 72 height 33
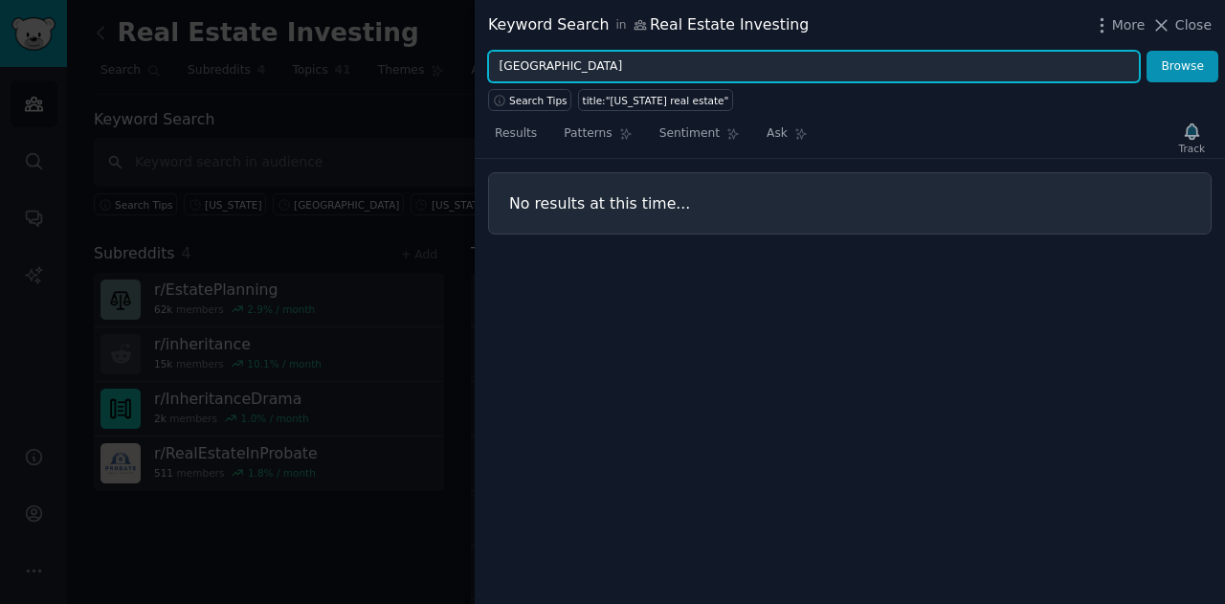
type input "[GEOGRAPHIC_DATA]"
click at [609, 51] on button "Browse" at bounding box center [1182, 67] width 72 height 33
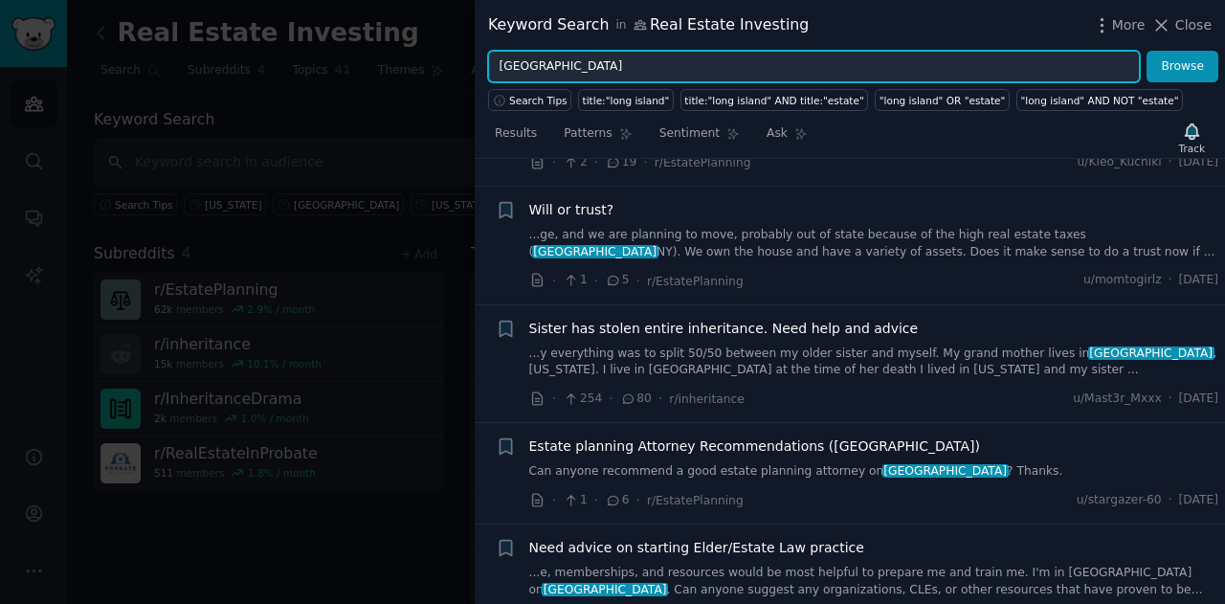
scroll to position [0, 0]
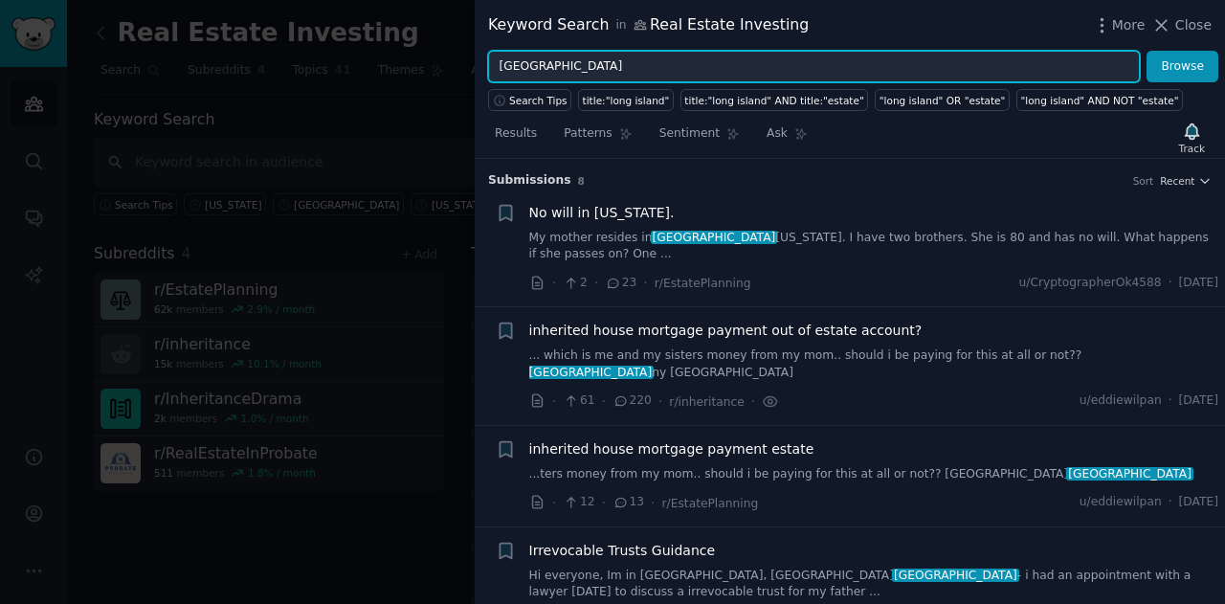
drag, startPoint x: 605, startPoint y: 59, endPoint x: 411, endPoint y: 51, distance: 193.5
click at [411, 51] on div "Keyword Search in Real Estate Investing More Close long island Browse Search Ti…" at bounding box center [612, 302] width 1225 height 604
click at [609, 51] on button "Browse" at bounding box center [1182, 67] width 72 height 33
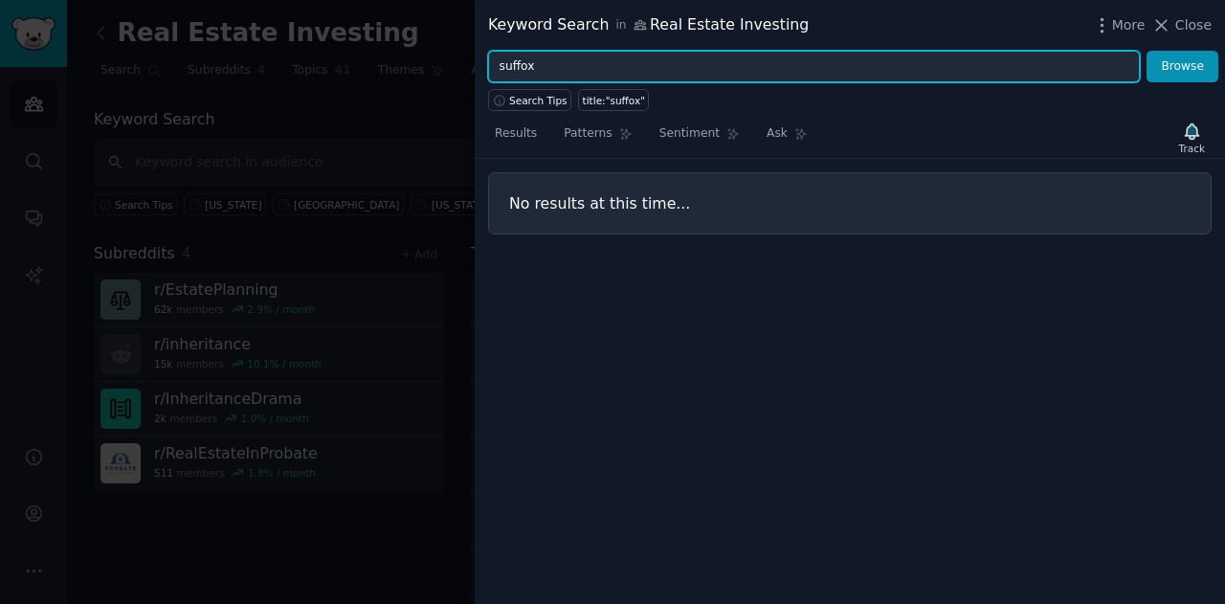
click at [601, 63] on input "suffox" at bounding box center [814, 67] width 652 height 33
click at [609, 51] on button "Browse" at bounding box center [1182, 67] width 72 height 33
type input "[GEOGRAPHIC_DATA]"
click at [609, 51] on button "Browse" at bounding box center [1182, 67] width 72 height 33
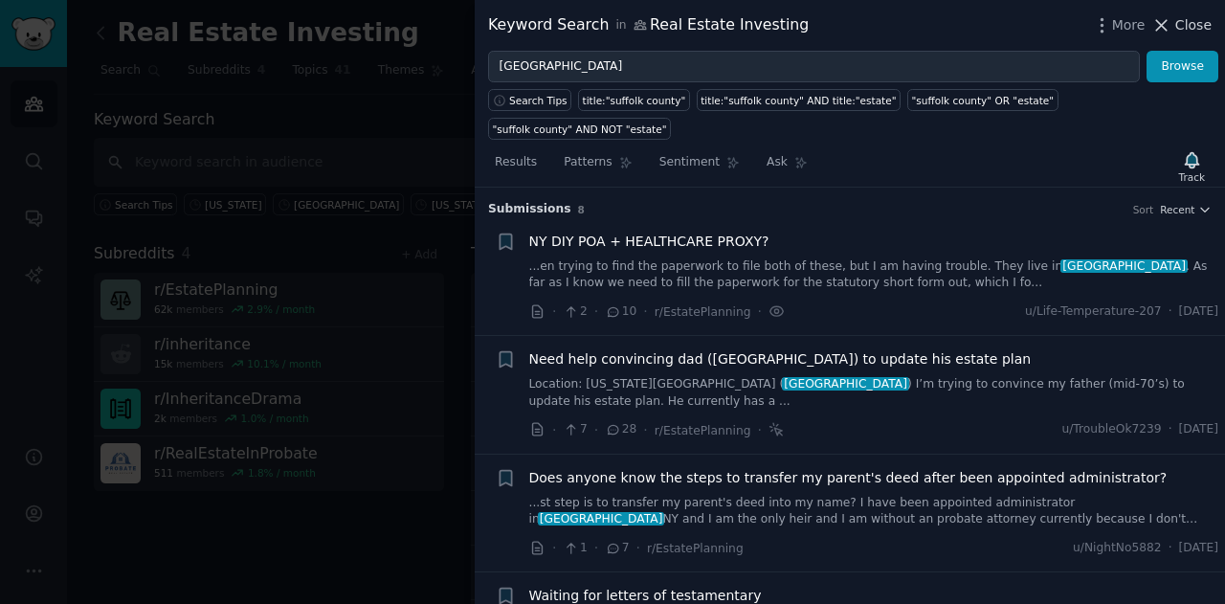
click at [609, 24] on icon at bounding box center [1161, 25] width 20 height 20
